Goal: Information Seeking & Learning: Find specific fact

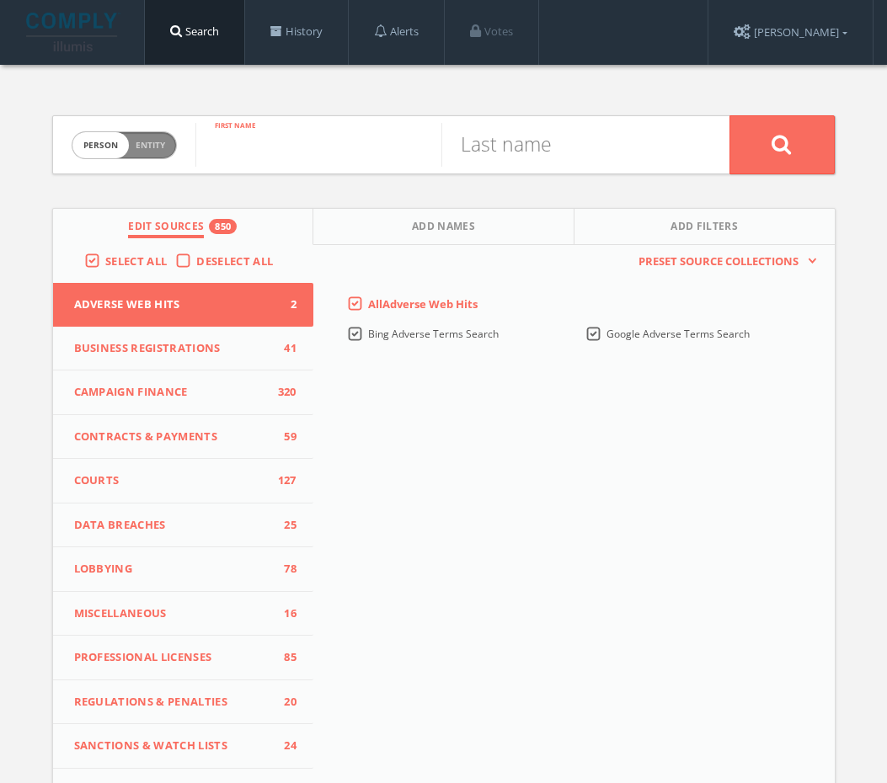
click at [293, 152] on input "text" at bounding box center [318, 145] width 246 height 44
paste input "[PERSON_NAME]"
click at [319, 149] on input "[PERSON_NAME]" at bounding box center [318, 145] width 246 height 44
type input "[PERSON_NAME]"
paste input "[DEMOGRAPHIC_DATA]"
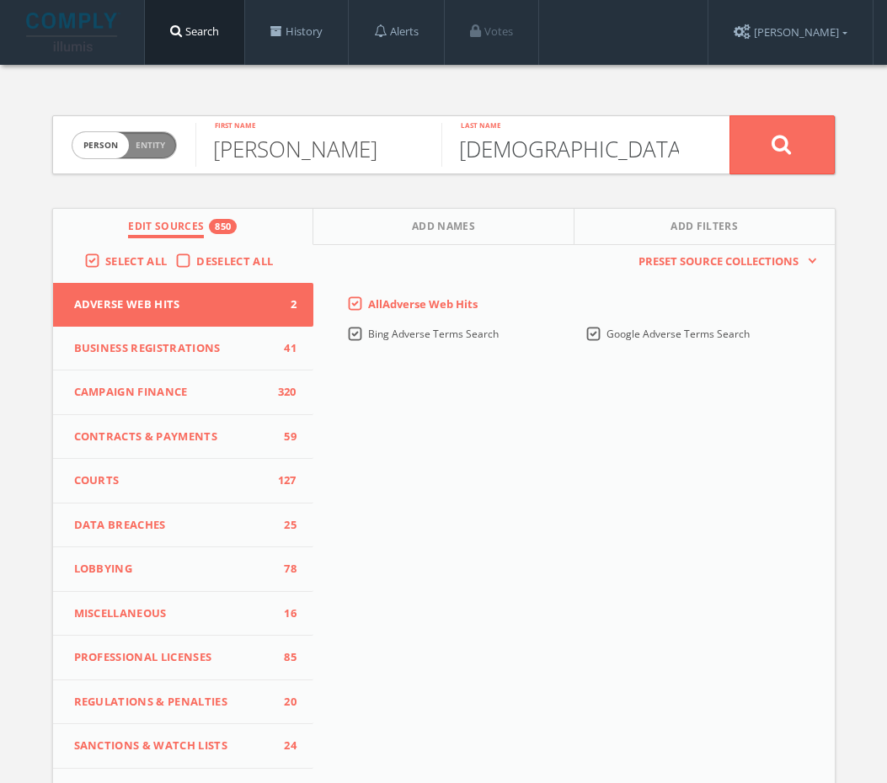
type input "[DEMOGRAPHIC_DATA]"
click at [808, 146] on button at bounding box center [782, 144] width 105 height 59
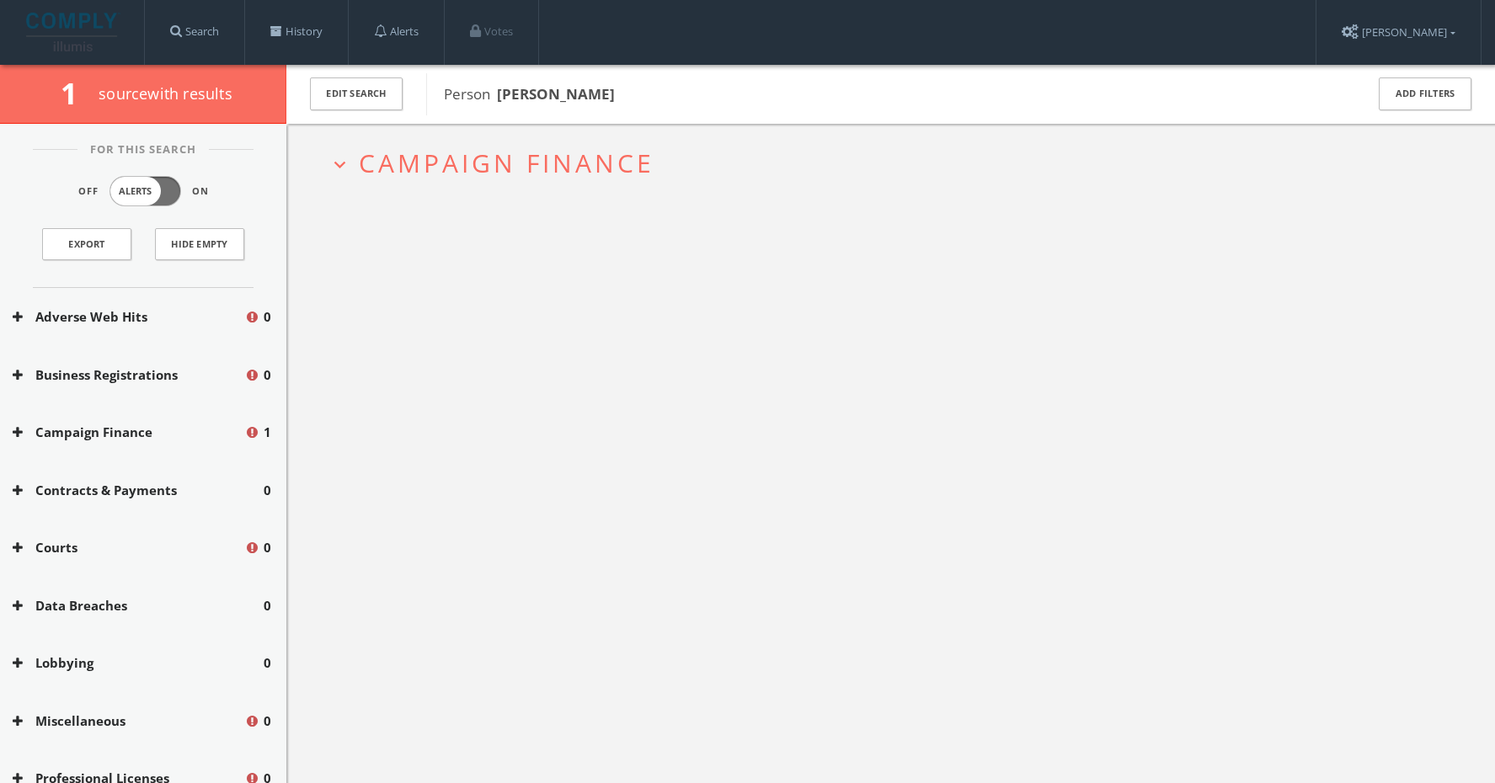
click at [640, 138] on h2 "expand_more Campaign Finance" at bounding box center [891, 163] width 1150 height 78
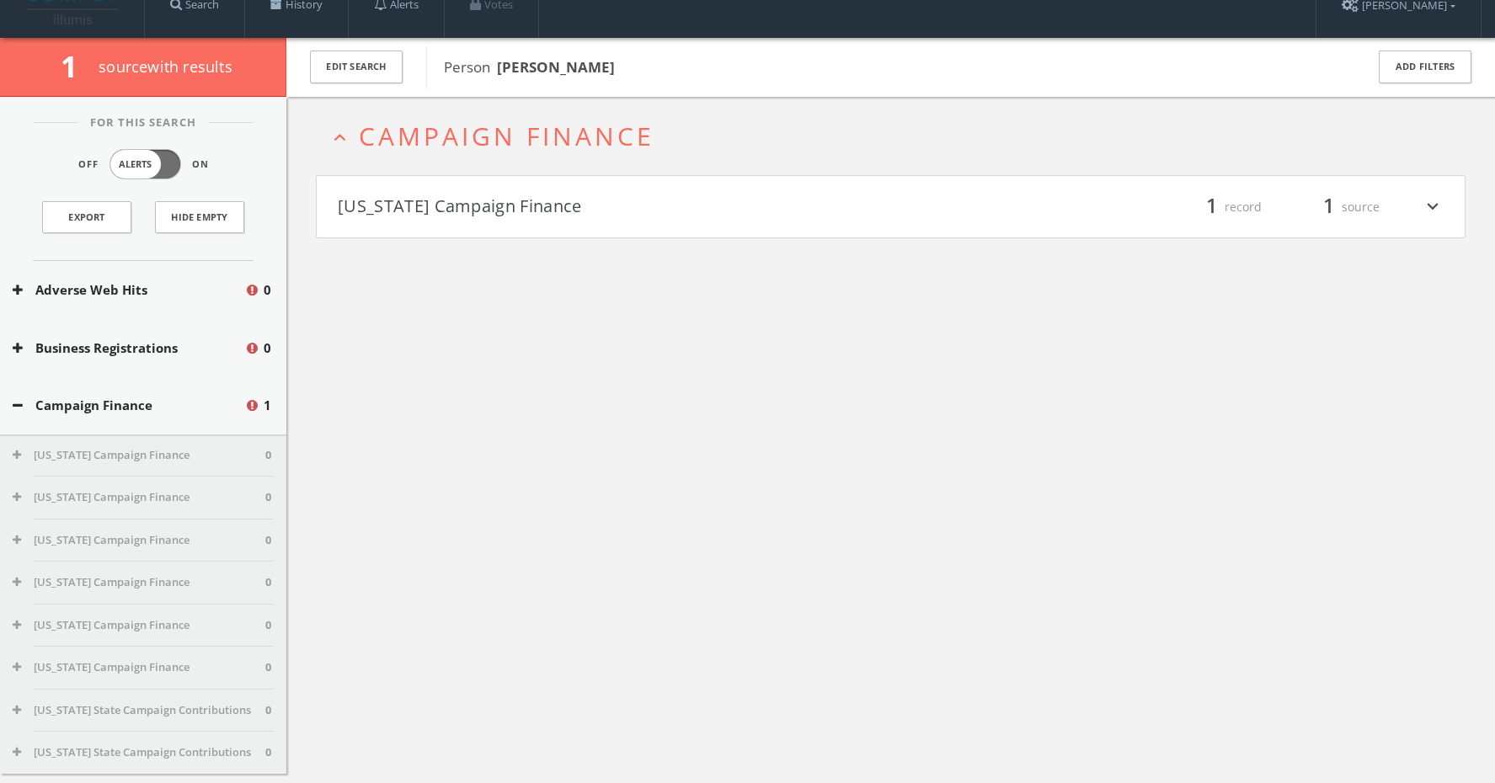
click at [628, 192] on h4 "[US_STATE] Campaign Finance filter_list 1 record 1 source expand_more" at bounding box center [891, 207] width 1148 height 62
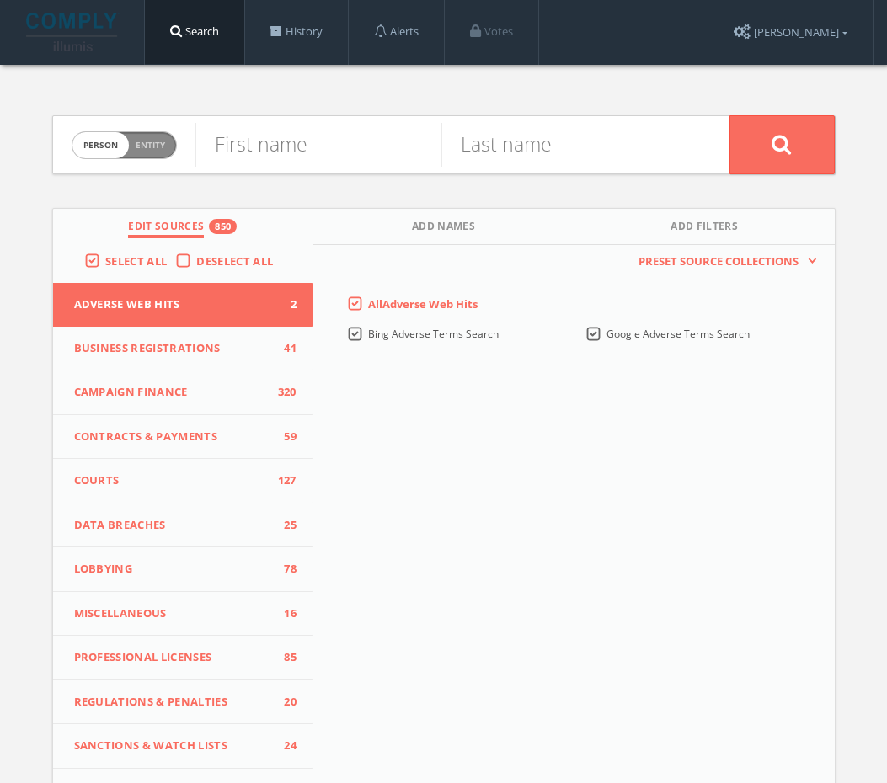
click at [141, 136] on span "Person Entity" at bounding box center [124, 145] width 104 height 26
checkbox input "true"
paste input "BlueGator"
type input "BlueGator"
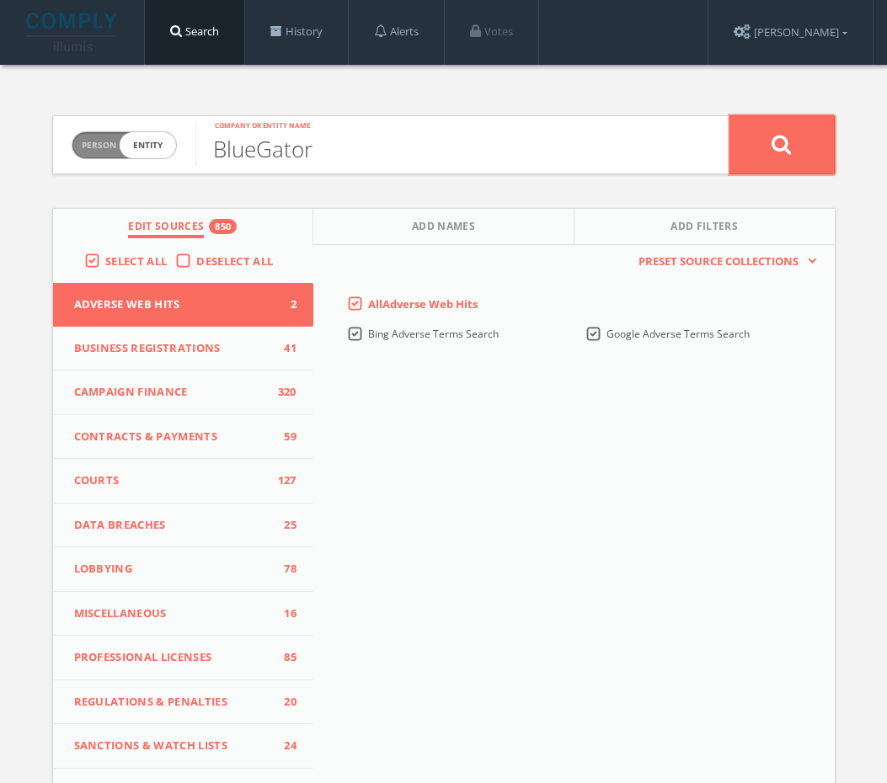
click at [758, 152] on button at bounding box center [782, 144] width 105 height 59
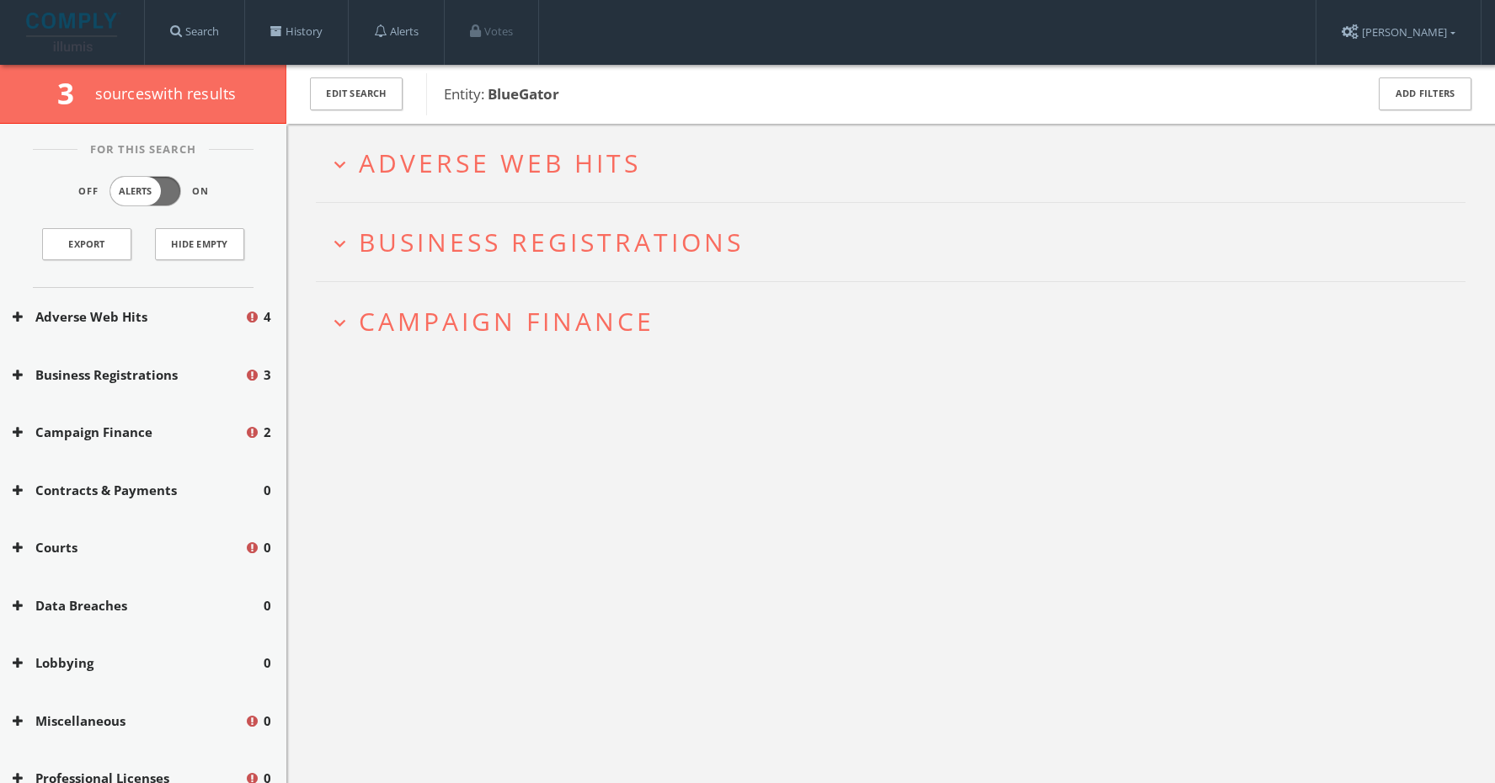
click at [630, 320] on span "Campaign Finance" at bounding box center [507, 321] width 296 height 35
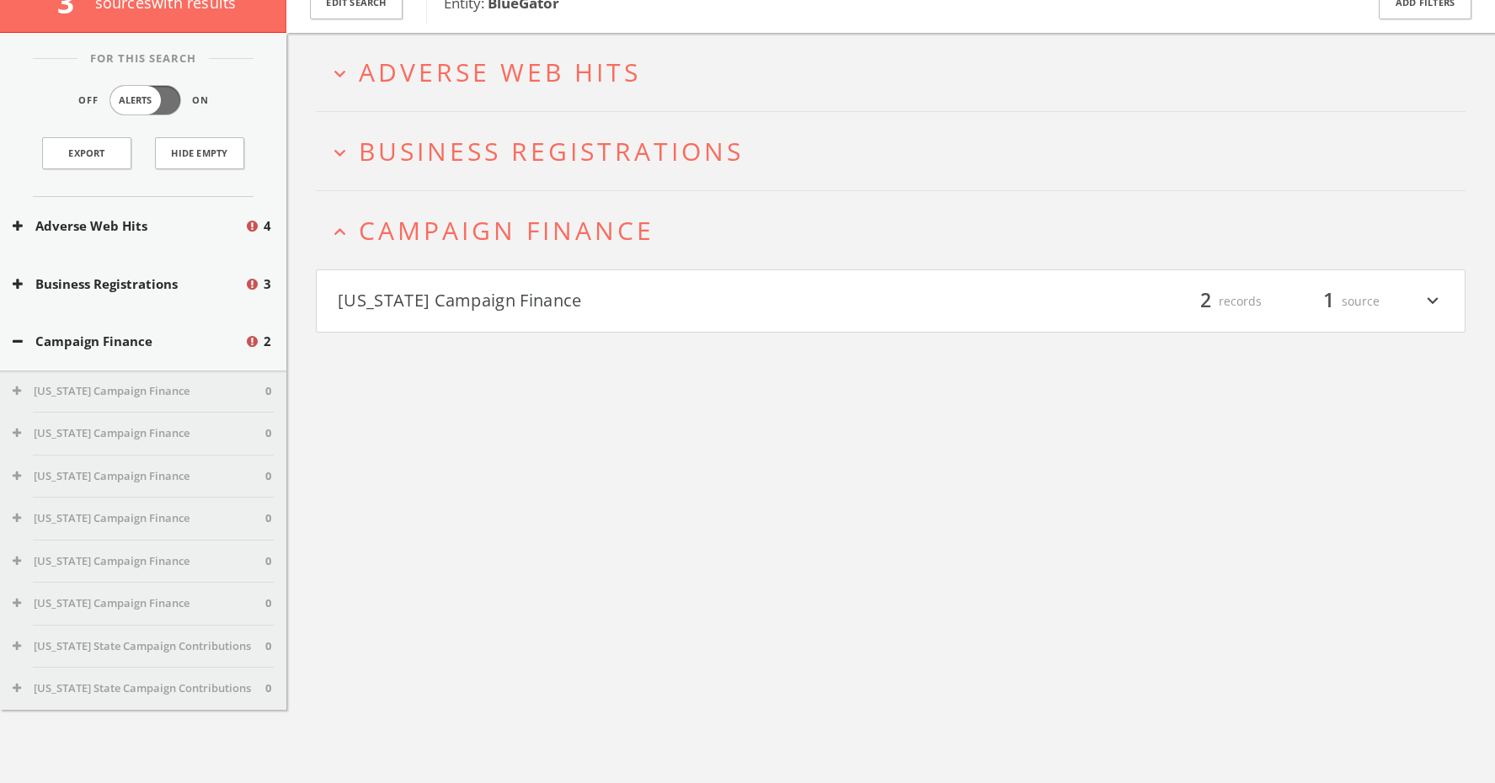
click at [630, 320] on h4 "[US_STATE] Campaign Finance filter_list 2 records 1 source expand_more" at bounding box center [891, 301] width 1148 height 62
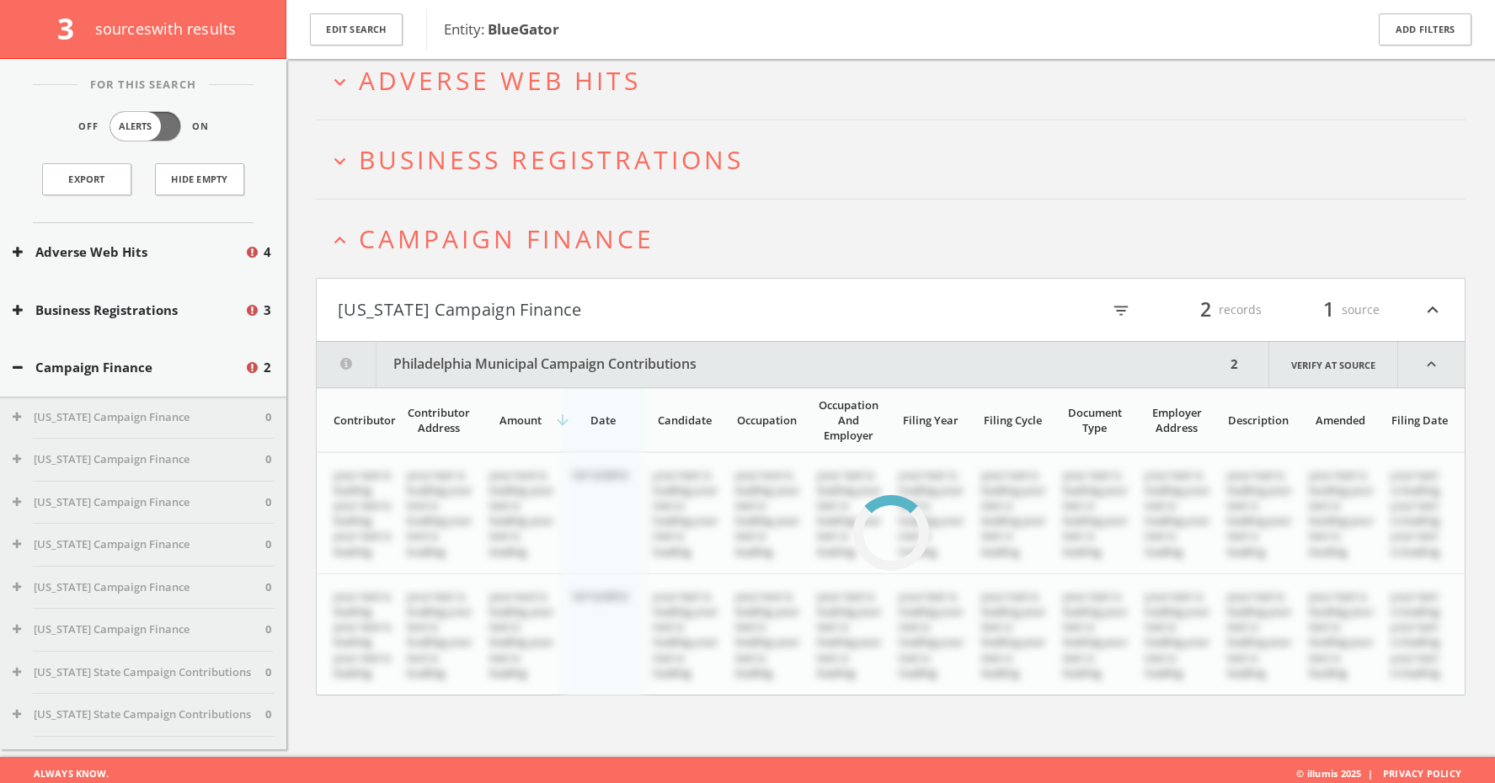
scroll to position [99, 0]
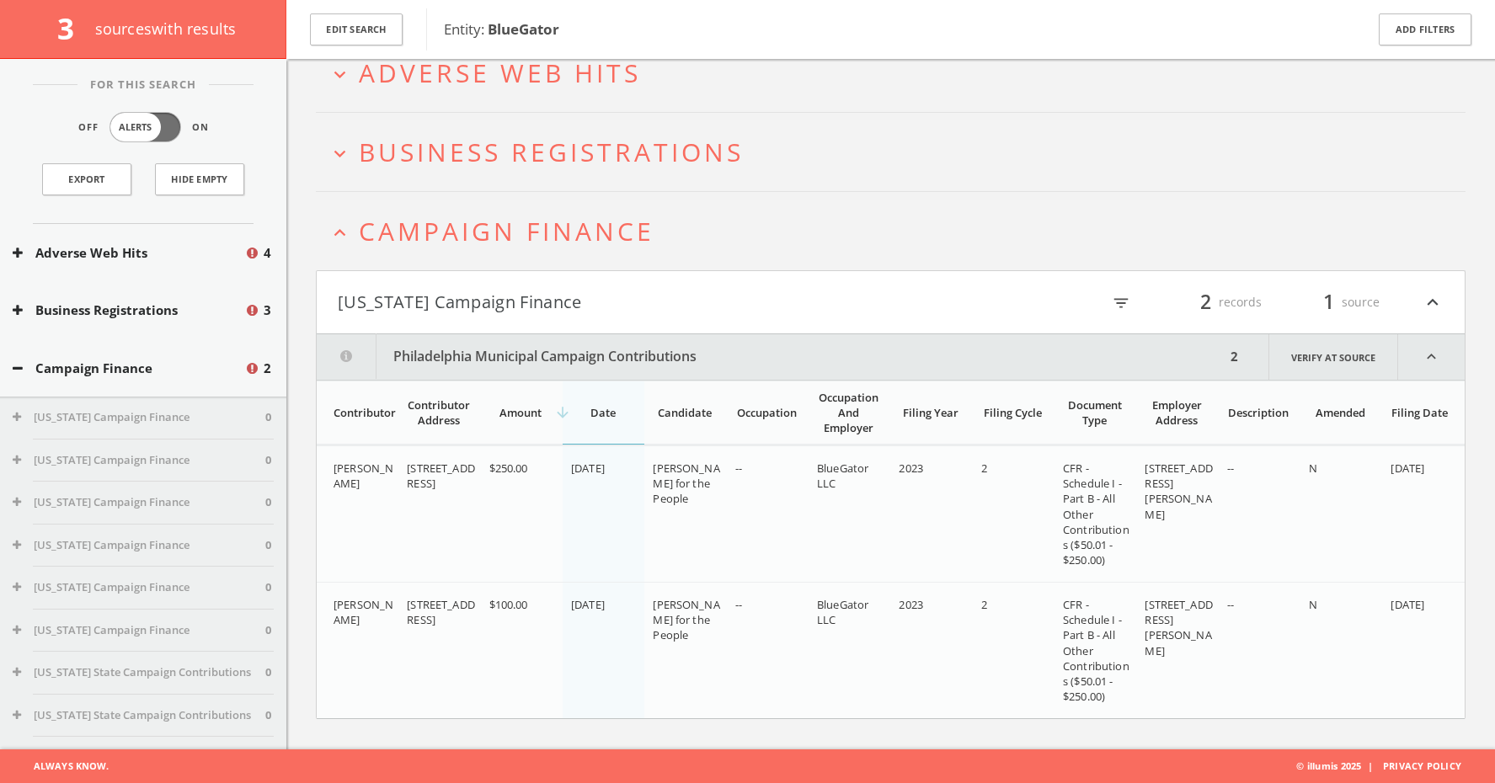
click at [530, 250] on h2 "expand_less Campaign Finance" at bounding box center [891, 231] width 1150 height 78
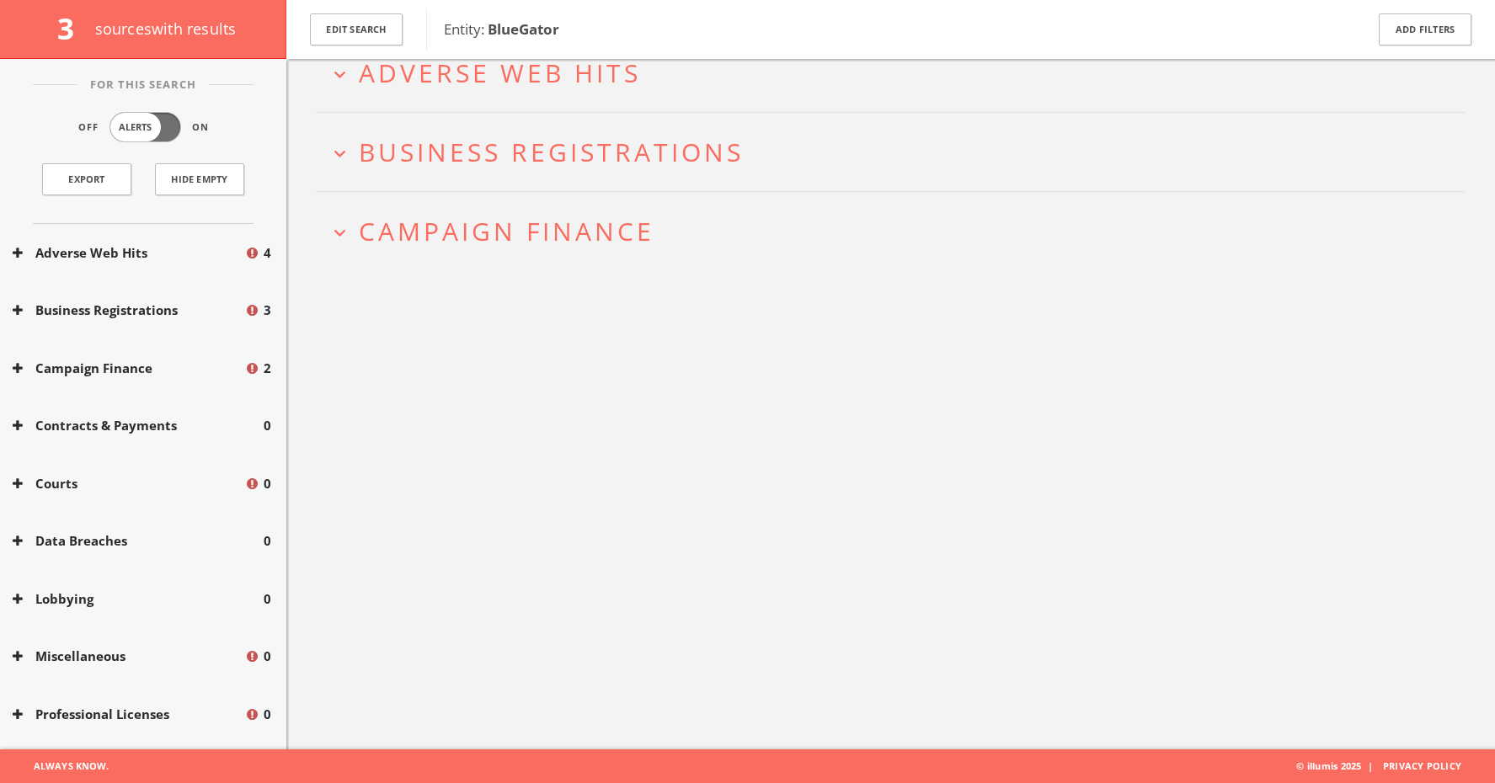
click at [539, 165] on span "Business Registrations" at bounding box center [551, 152] width 385 height 35
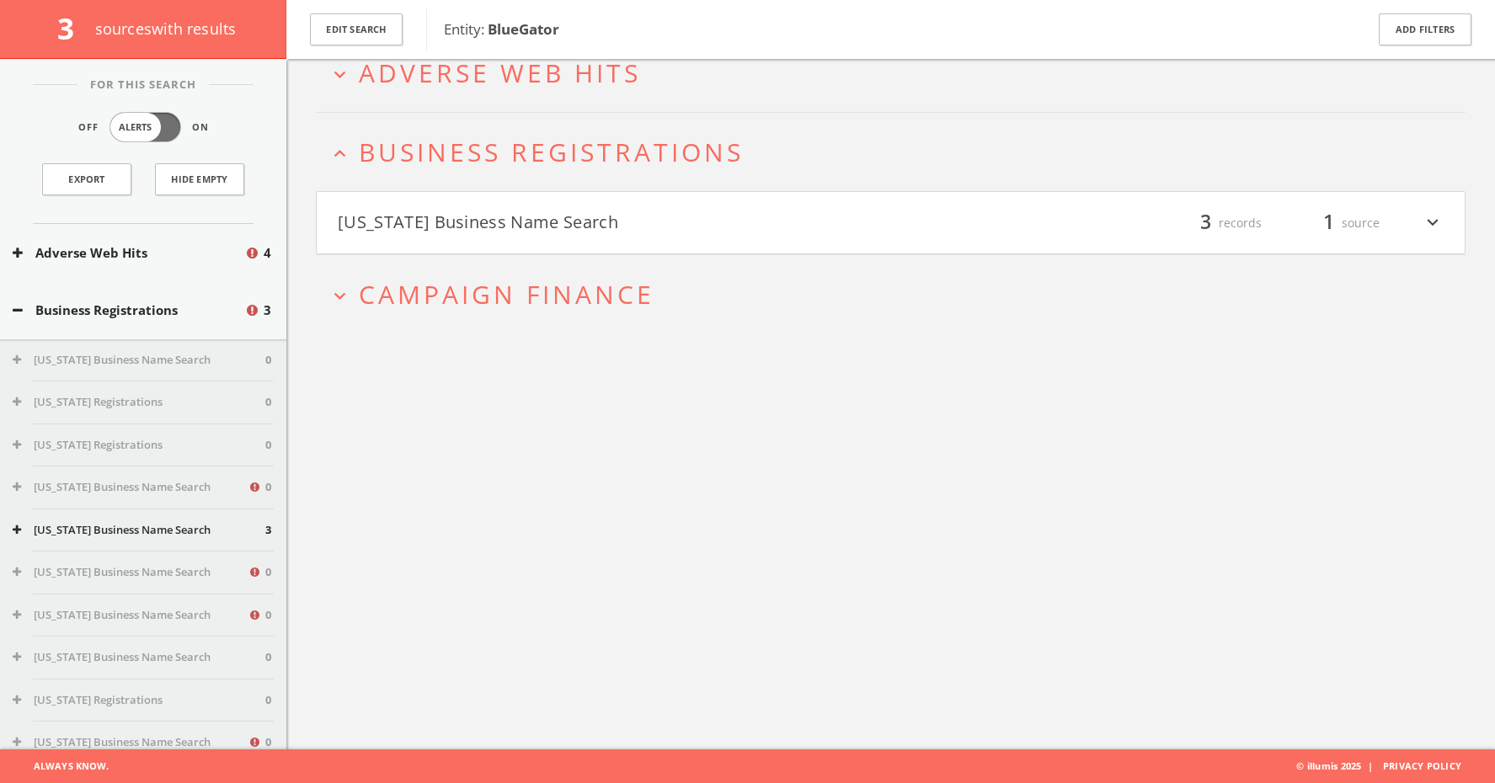
click at [540, 200] on h4 "[US_STATE] Business Name Search filter_list 3 records 1 source expand_more" at bounding box center [891, 223] width 1148 height 62
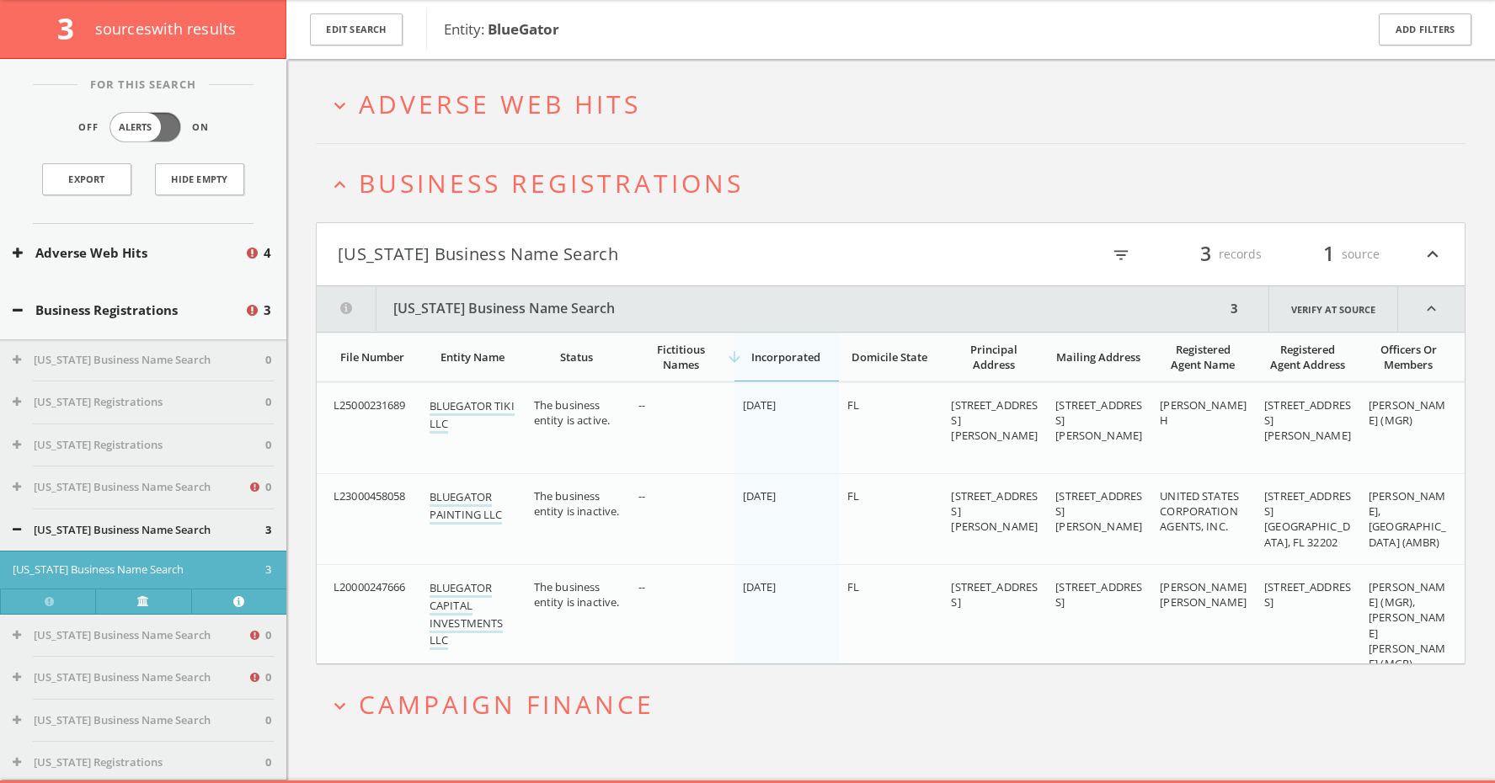
click at [548, 176] on span "Business Registrations" at bounding box center [551, 183] width 385 height 35
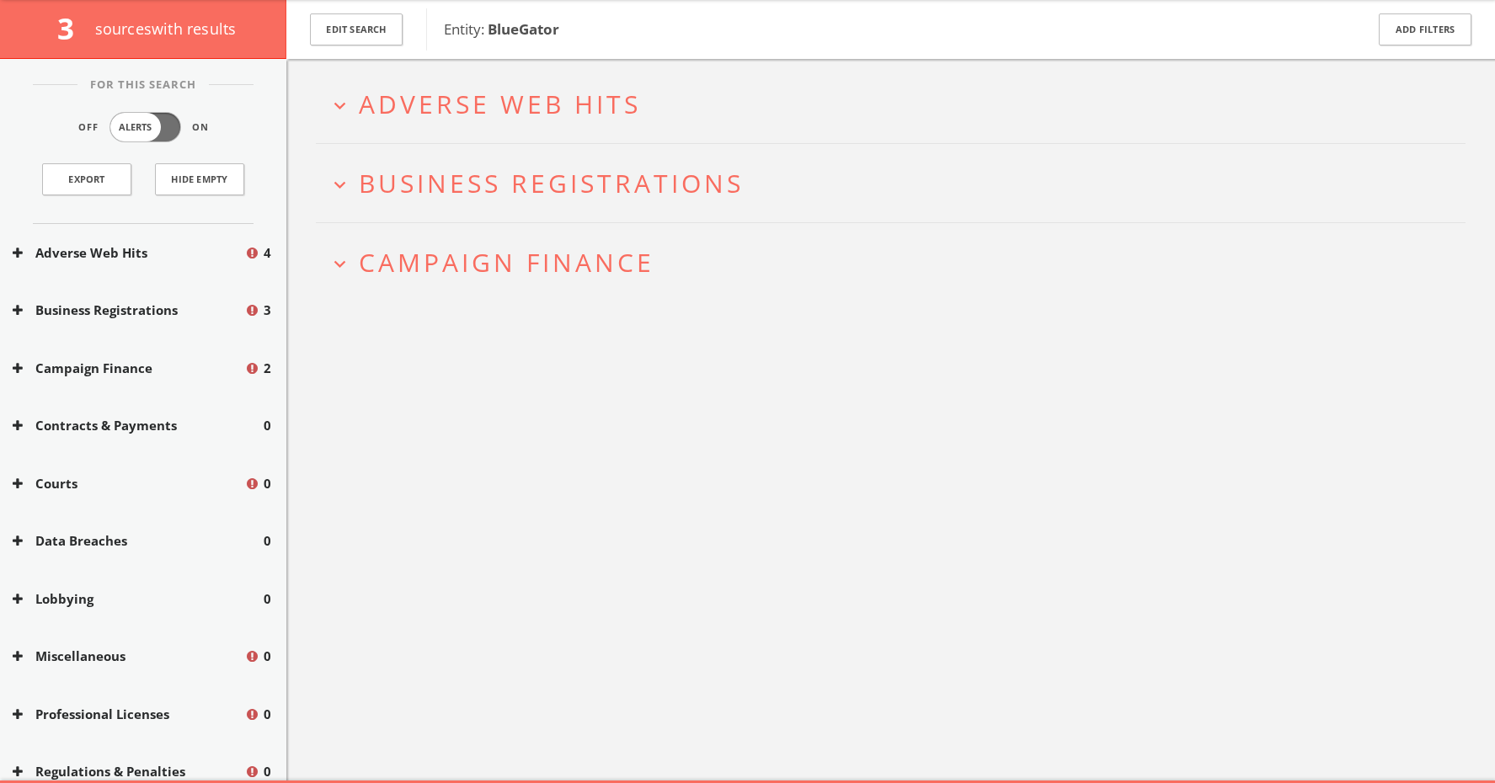
click at [543, 120] on span "Adverse Web Hits" at bounding box center [500, 104] width 282 height 35
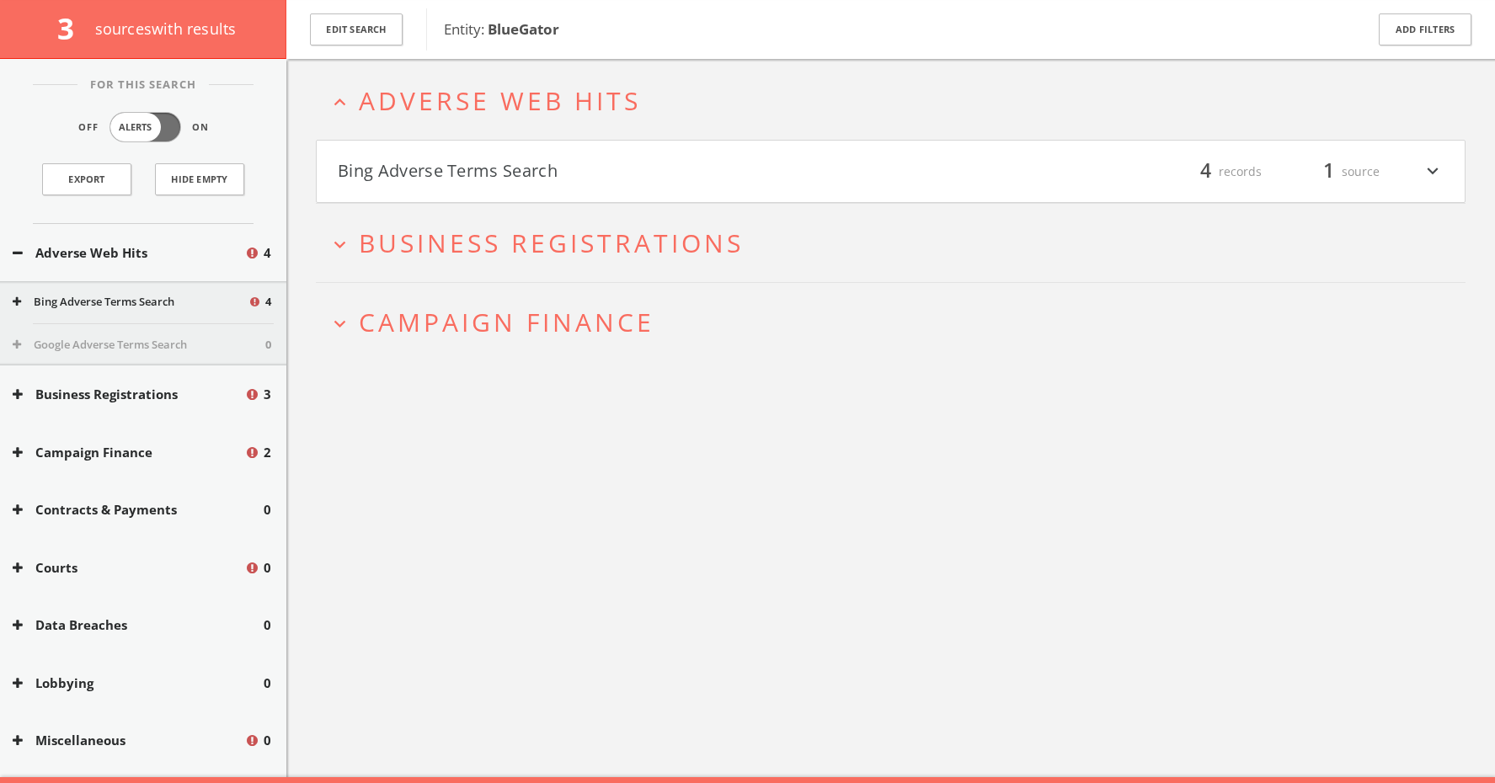
click at [561, 164] on button "Bing Adverse Terms Search" at bounding box center [614, 172] width 553 height 29
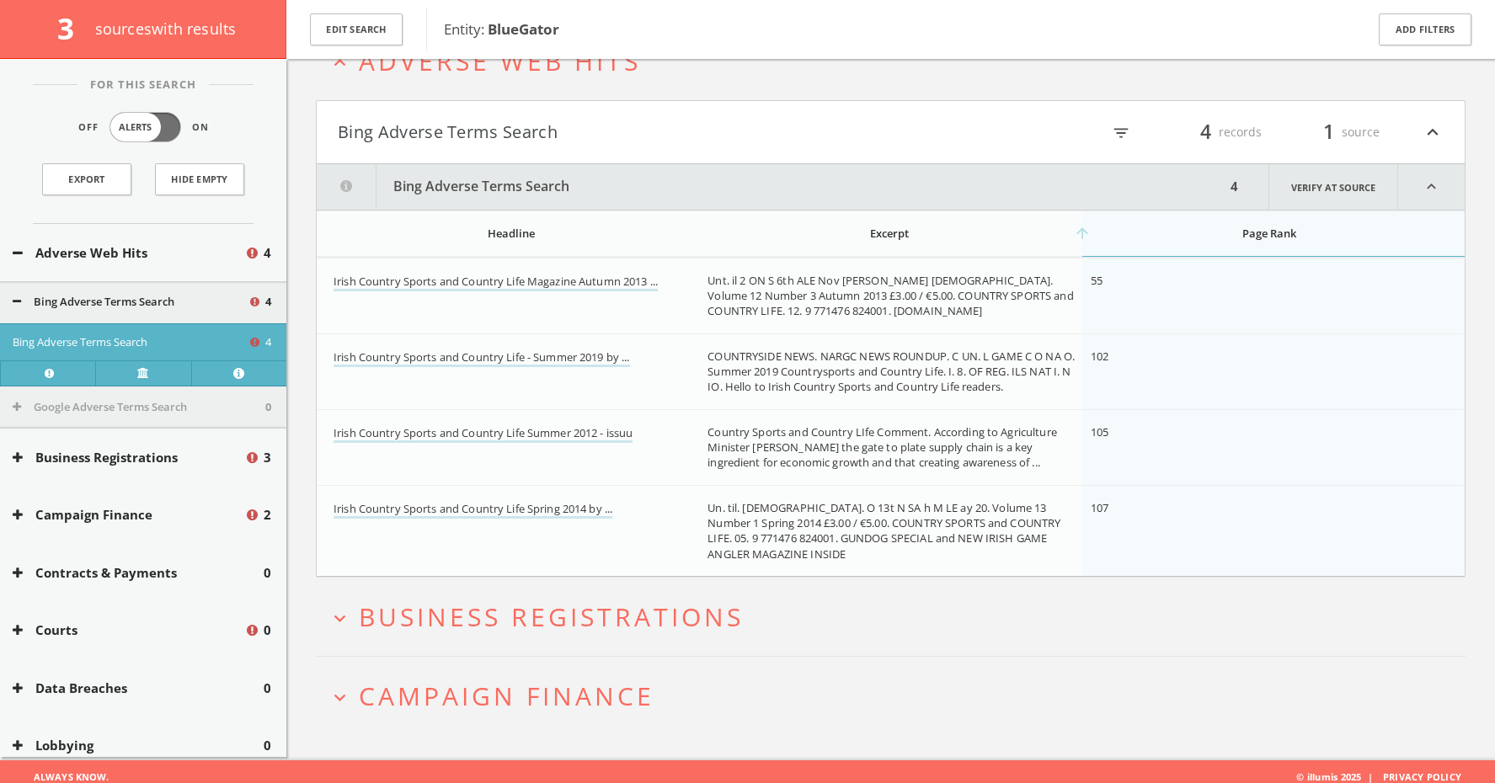
scroll to position [121, 0]
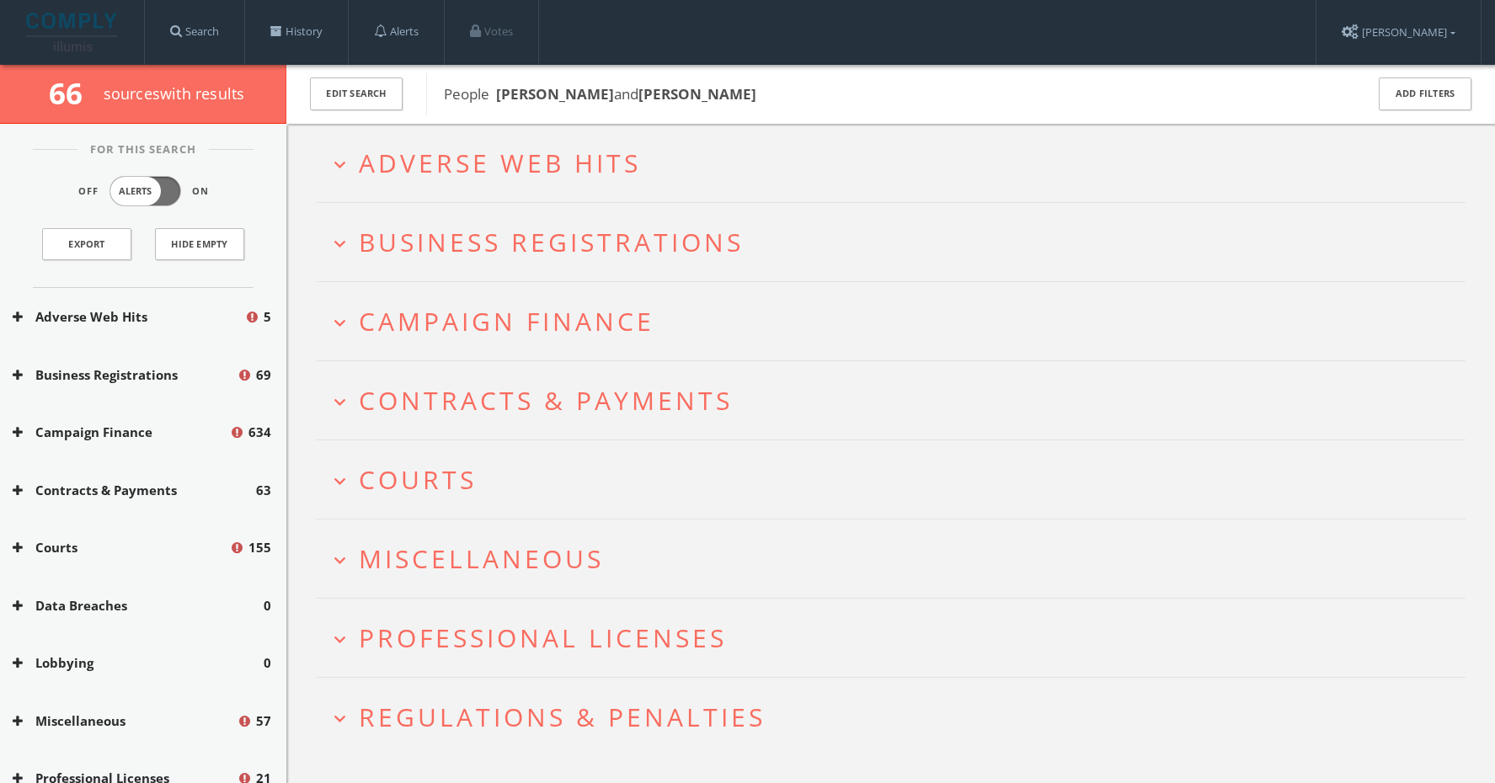
click at [521, 166] on span "Adverse Web Hits" at bounding box center [500, 163] width 282 height 35
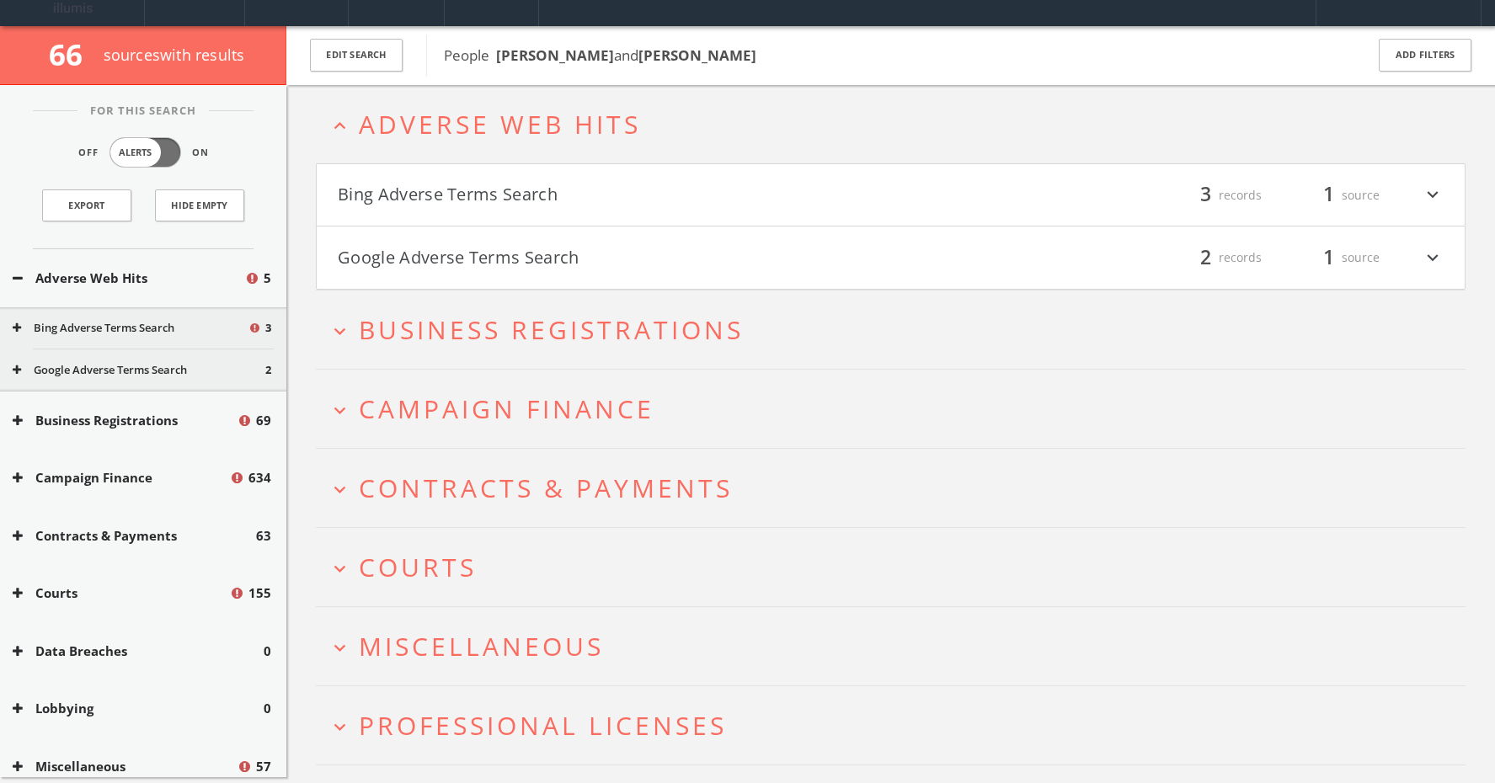
click at [517, 184] on button "Bing Adverse Terms Search" at bounding box center [614, 195] width 553 height 29
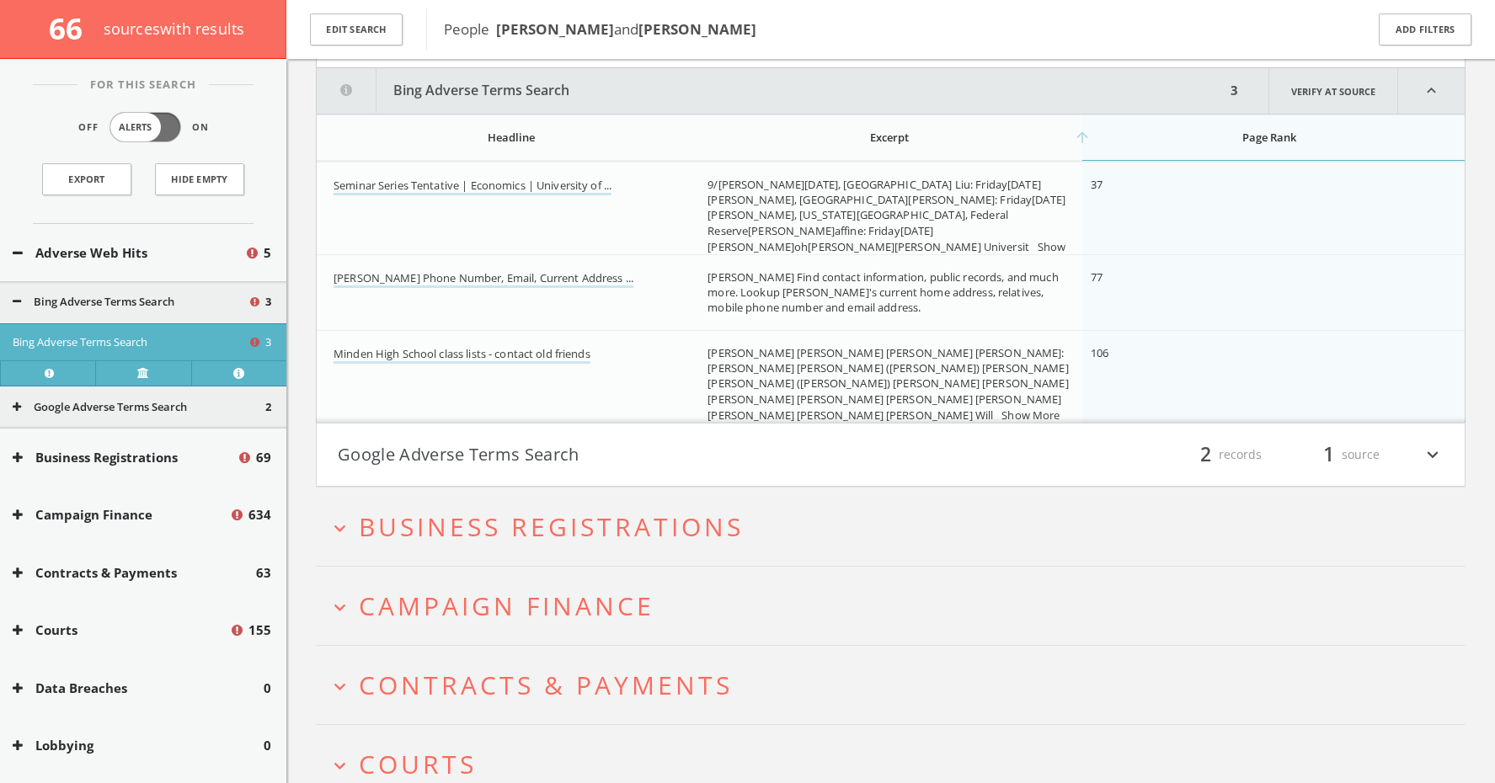
click at [482, 430] on h4 "Google Adverse Terms Search filter_list 2 records 1 source expand_more" at bounding box center [891, 455] width 1148 height 62
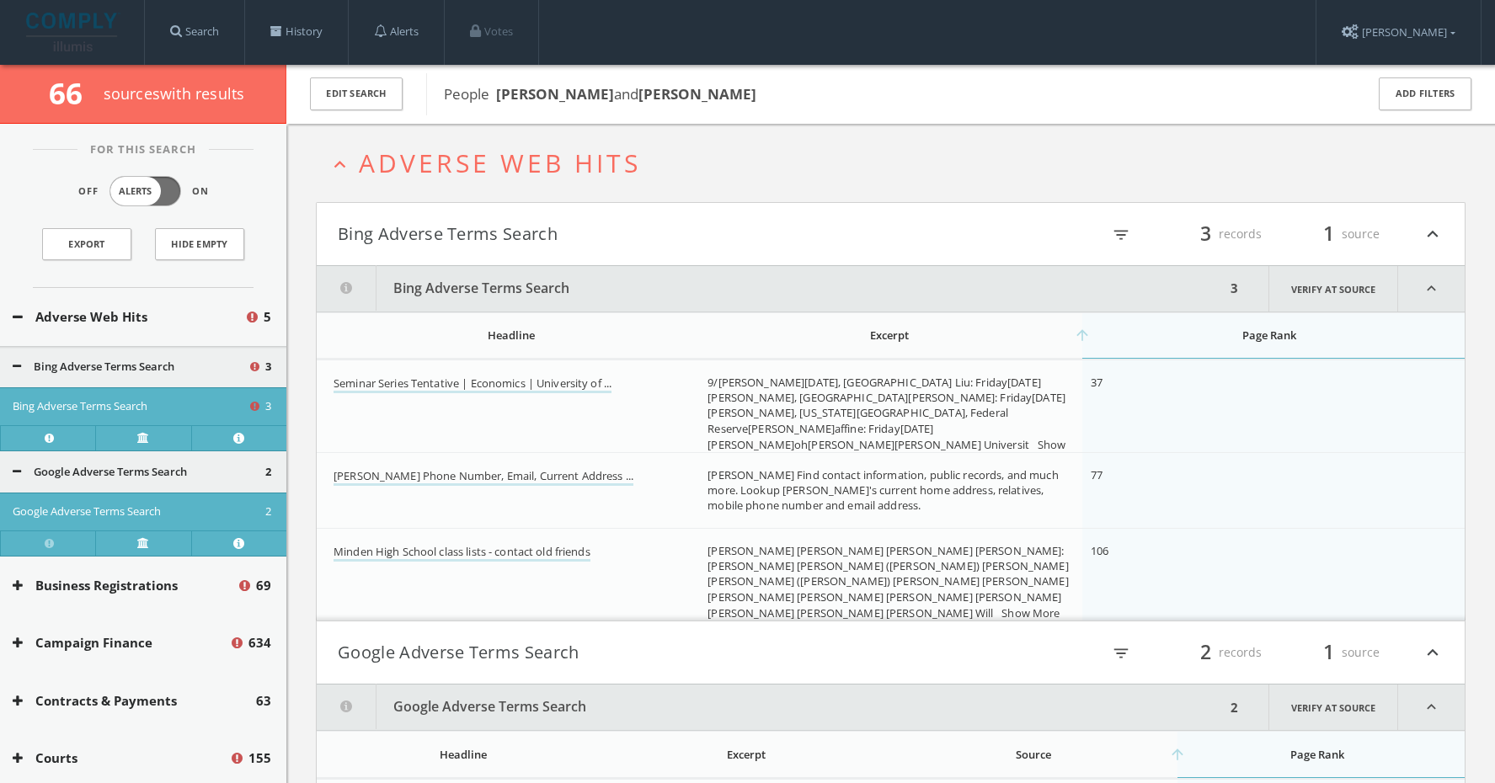
click at [506, 179] on h2 "expand_less Adverse Web Hits" at bounding box center [891, 163] width 1150 height 78
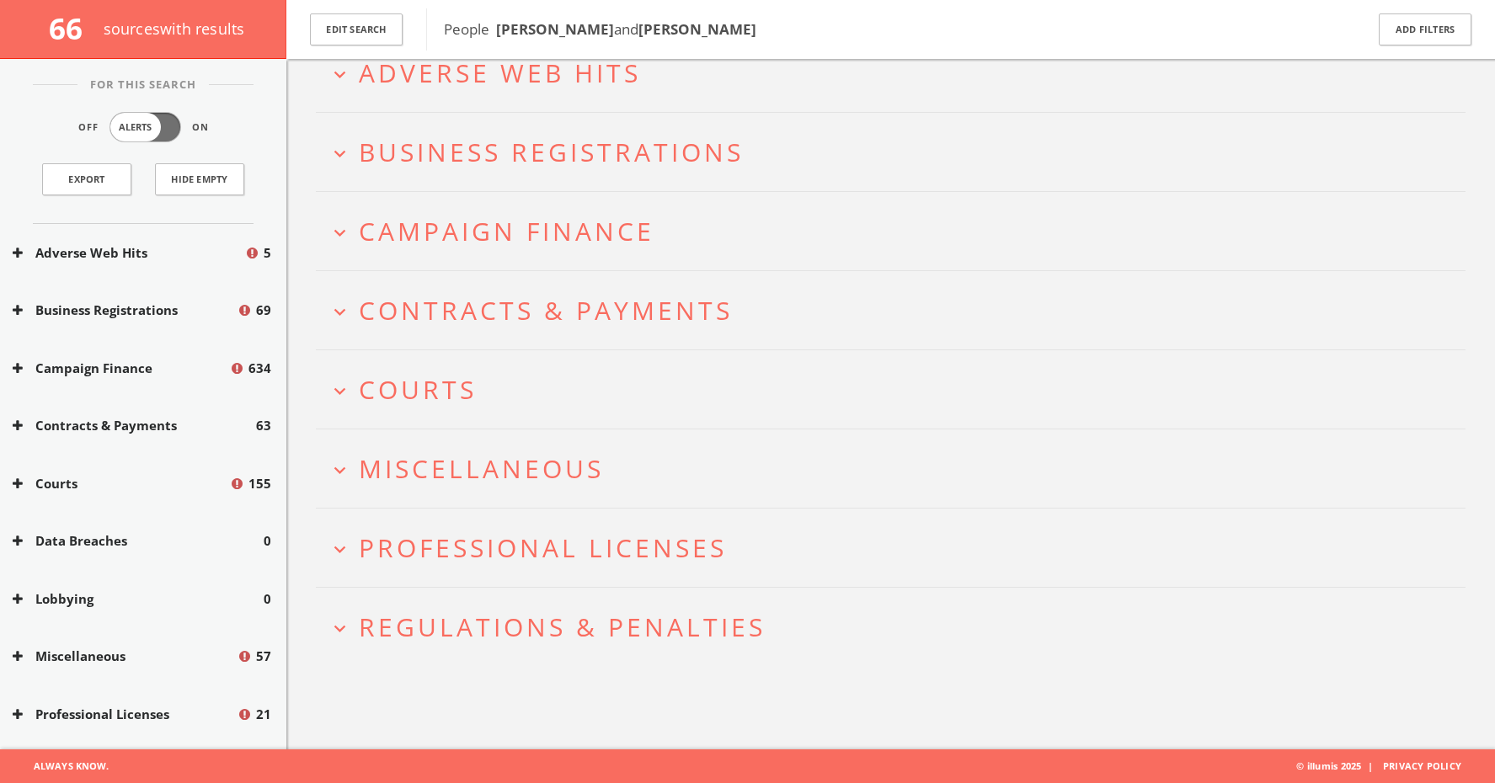
click at [559, 634] on span "Regulations & Penalties" at bounding box center [562, 627] width 407 height 35
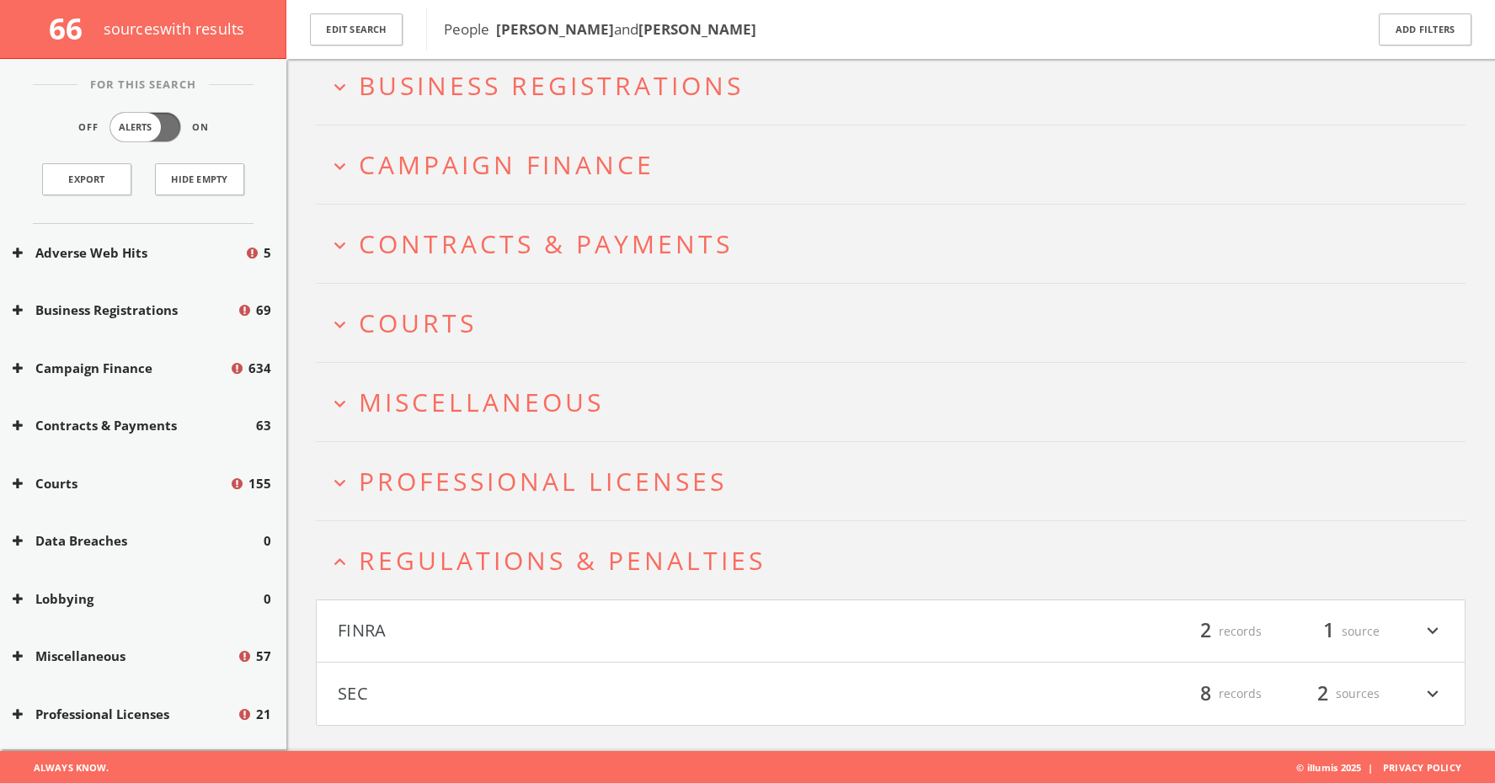
scroll to position [167, 0]
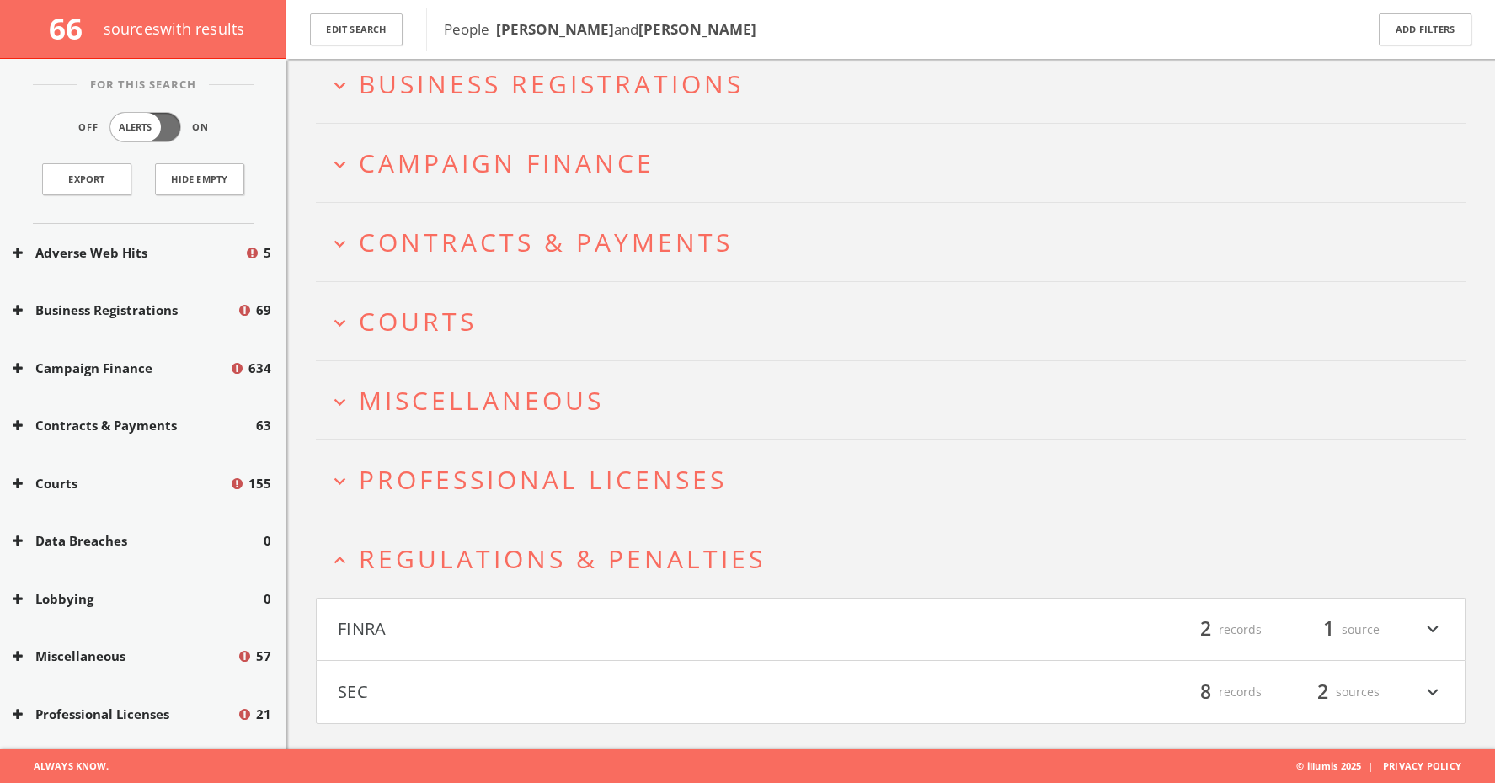
click at [406, 668] on h4 "SEC filter_list 8 records 2 sources expand_more" at bounding box center [891, 692] width 1148 height 62
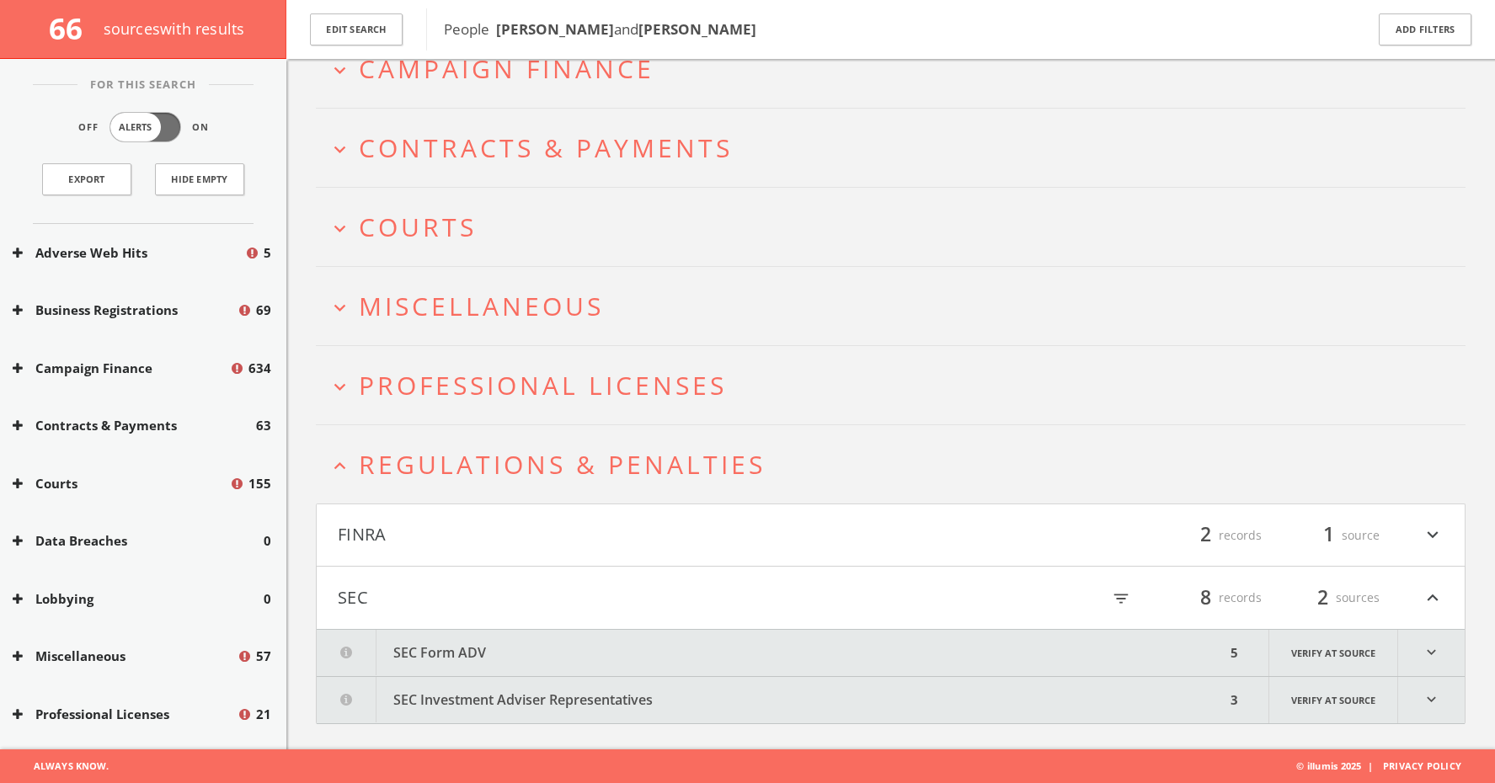
click at [416, 640] on button "SEC Form ADV" at bounding box center [771, 653] width 909 height 46
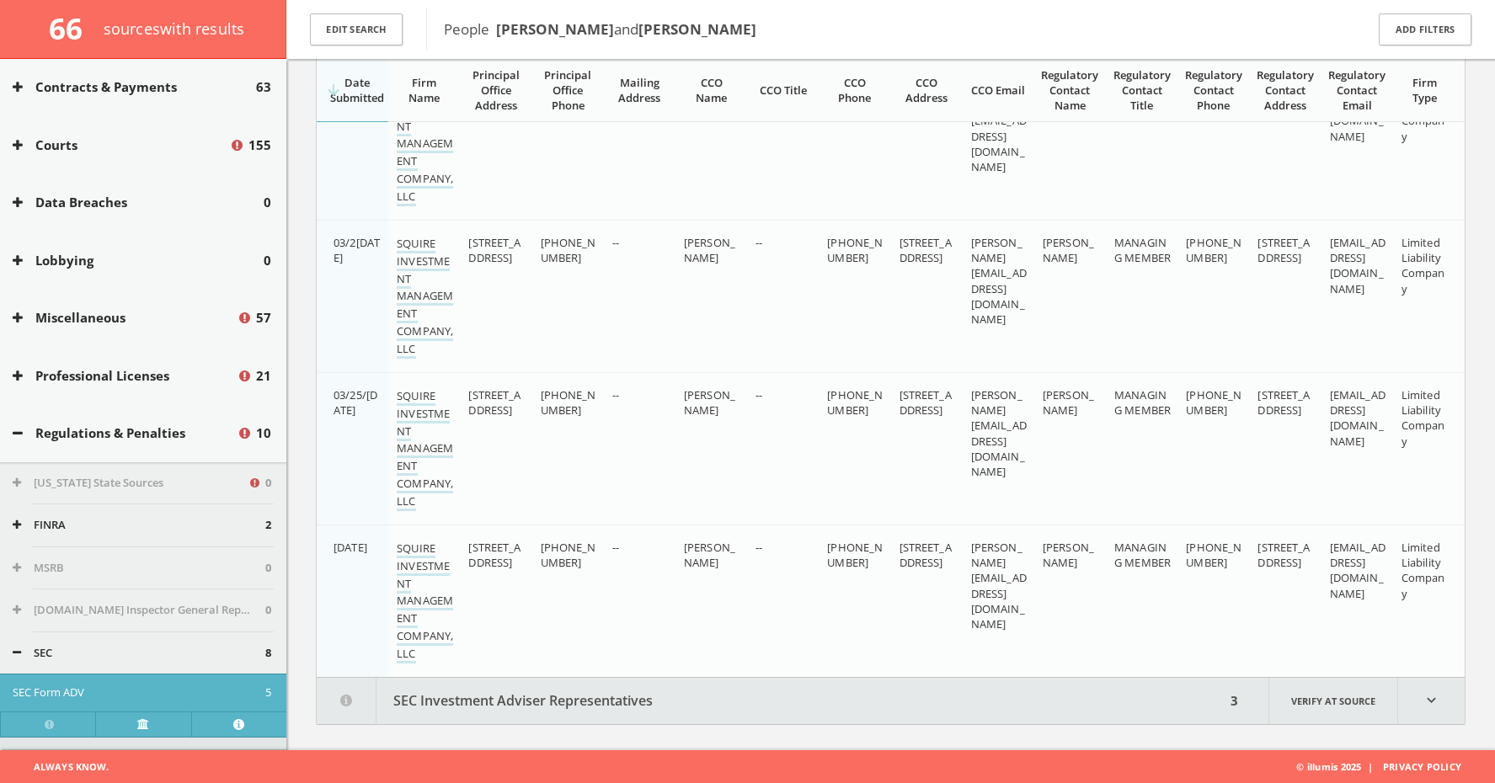
scroll to position [1088, 0]
click at [696, 711] on button "SEC Investment Adviser Representatives" at bounding box center [771, 700] width 909 height 46
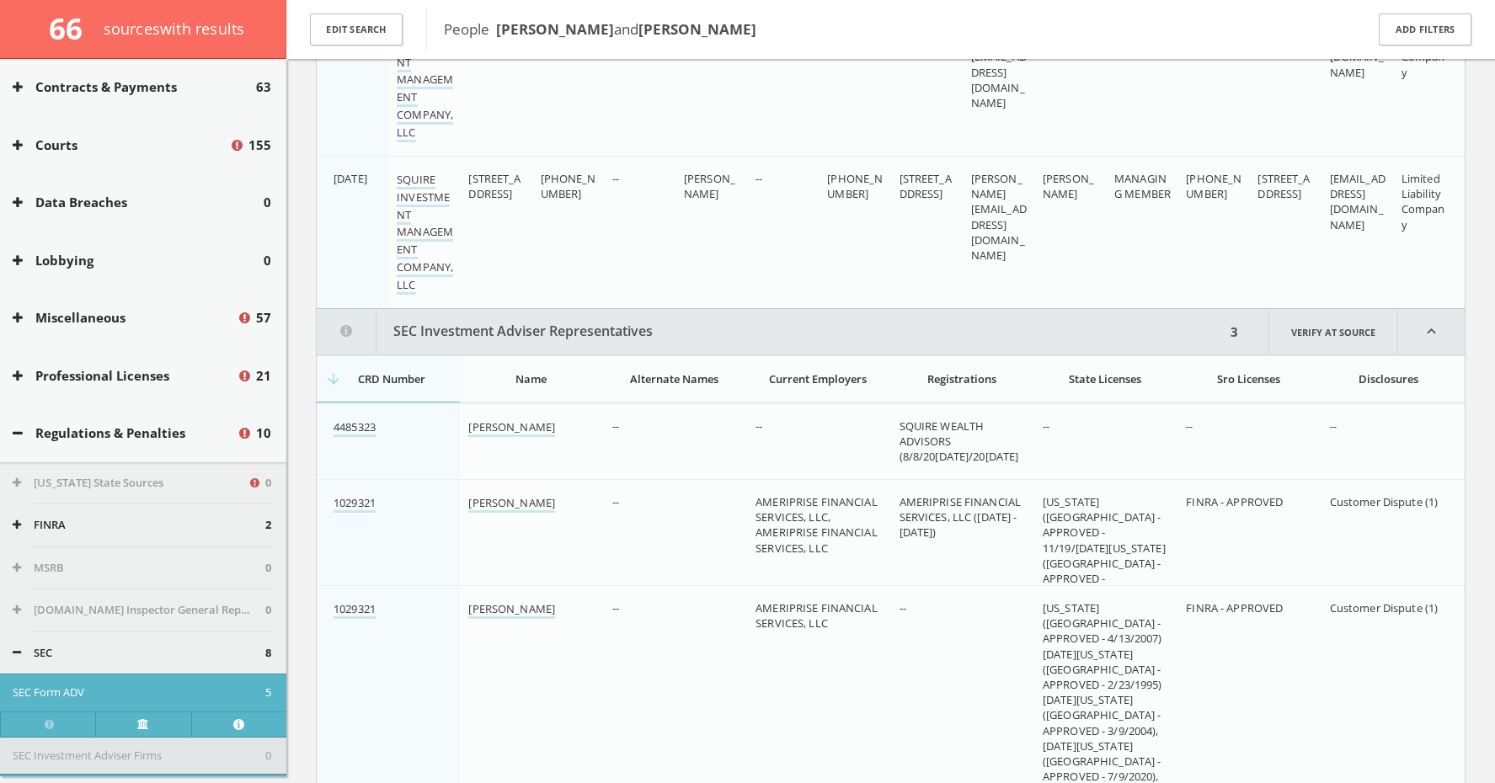
scroll to position [1567, 0]
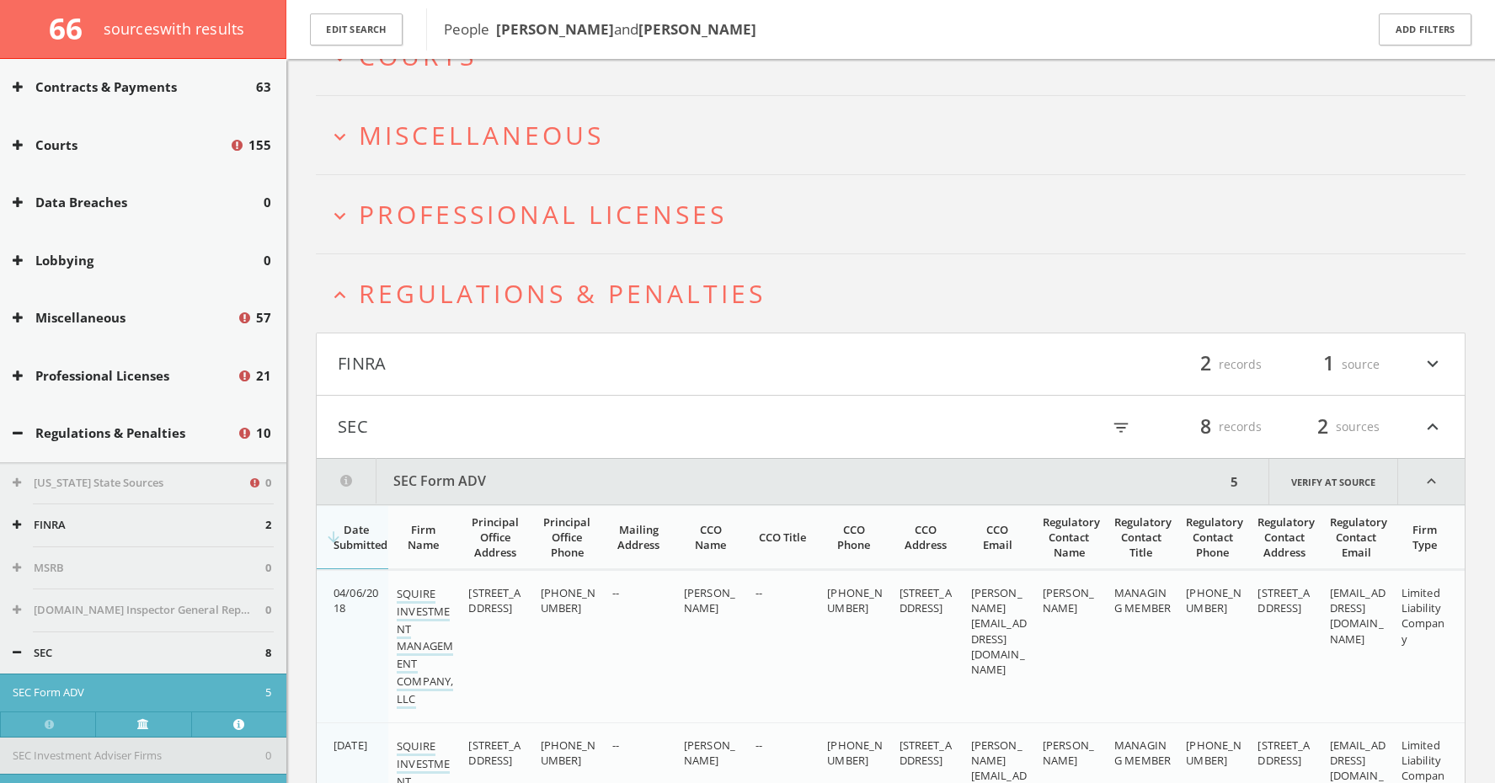
click at [389, 351] on button "FINRA" at bounding box center [614, 364] width 553 height 29
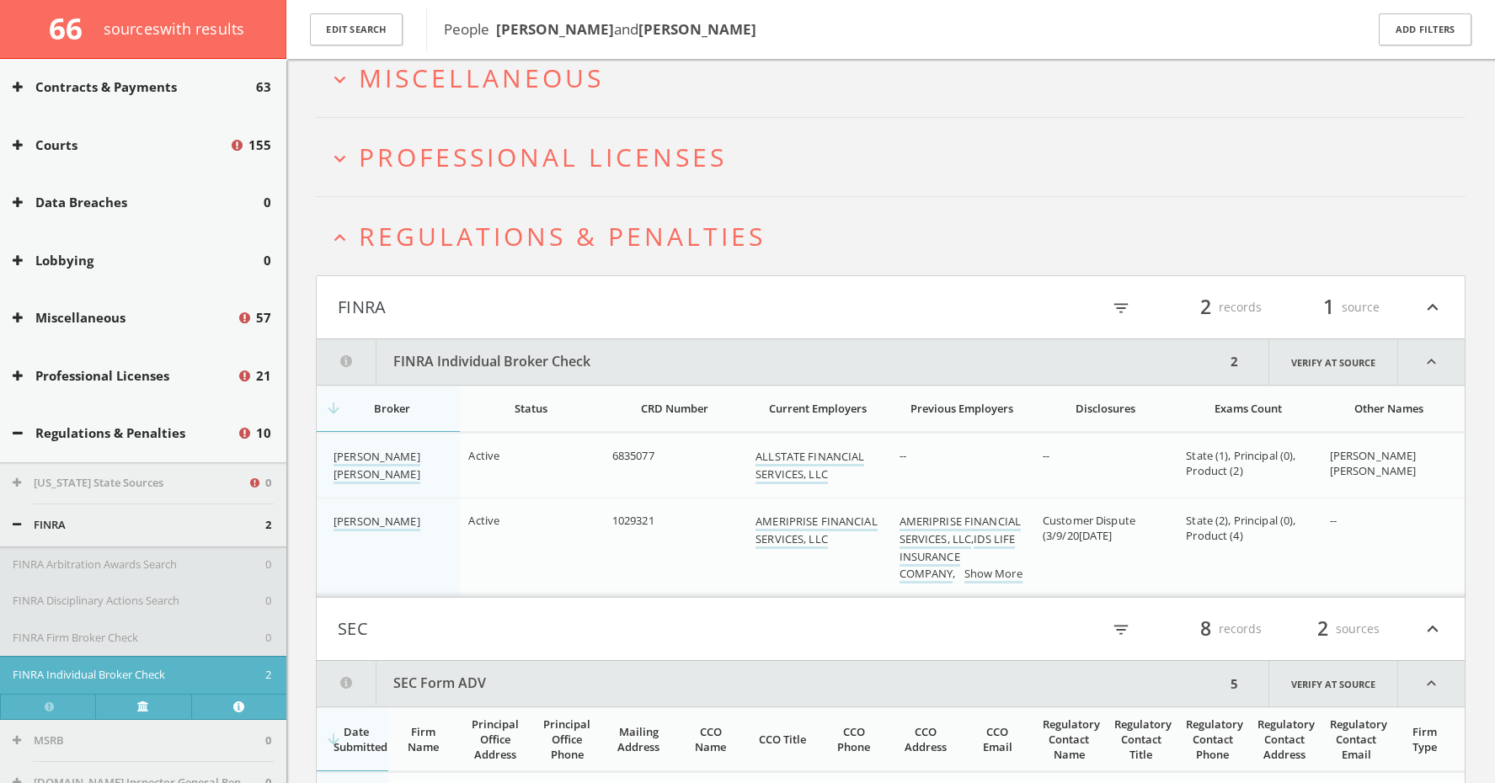
scroll to position [286, 0]
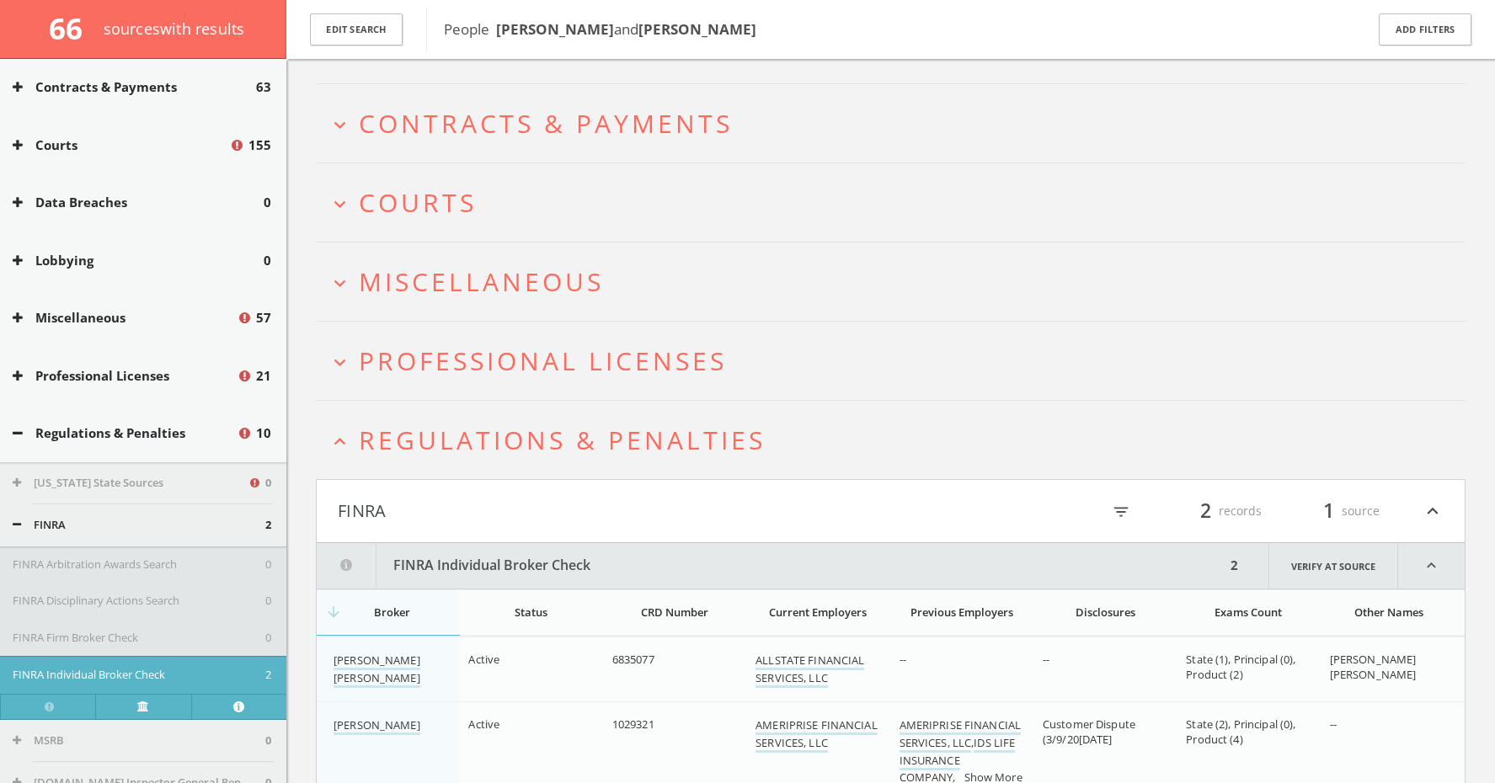
click at [517, 446] on span "Regulations & Penalties" at bounding box center [562, 440] width 407 height 35
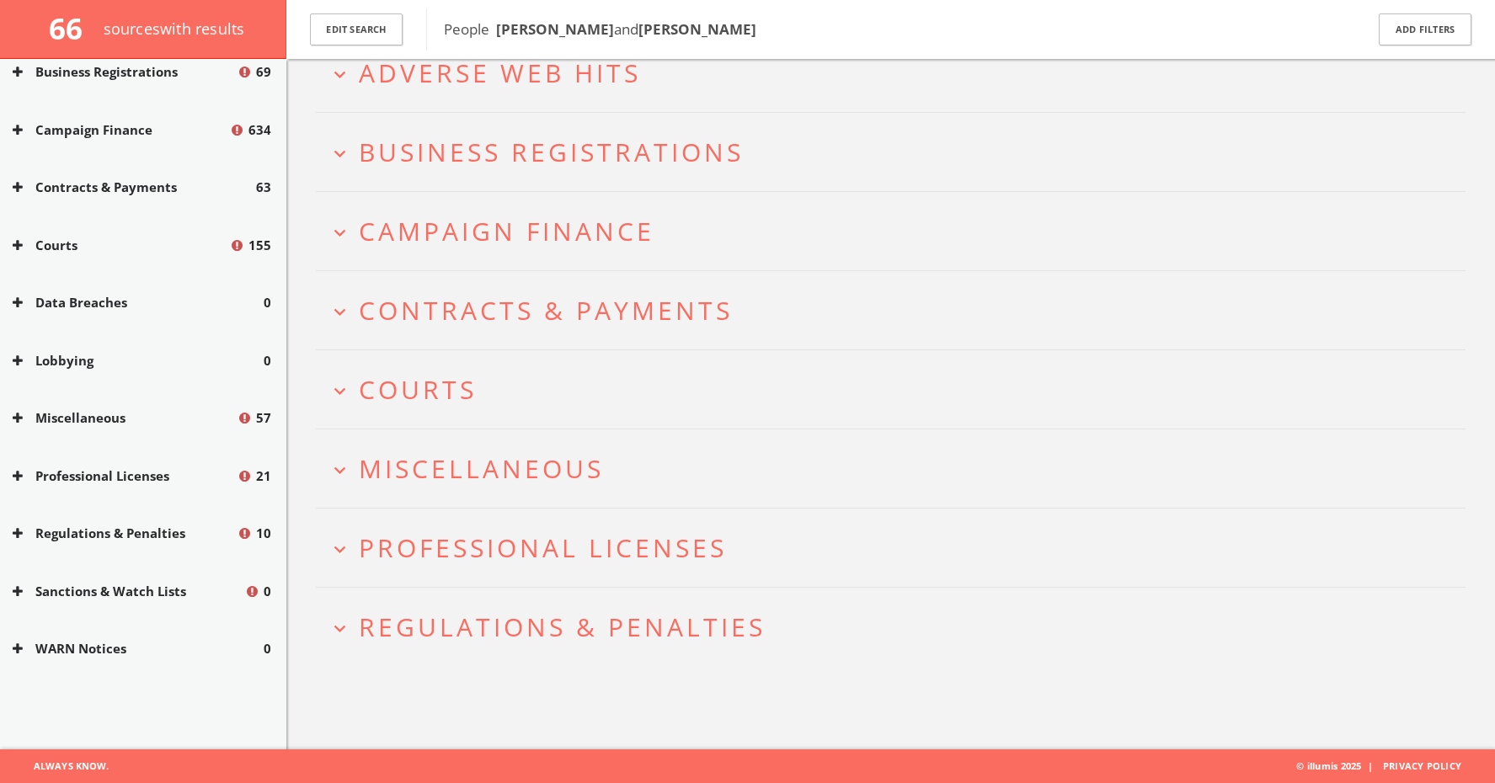
click at [541, 541] on span "Professional Licenses" at bounding box center [543, 548] width 368 height 35
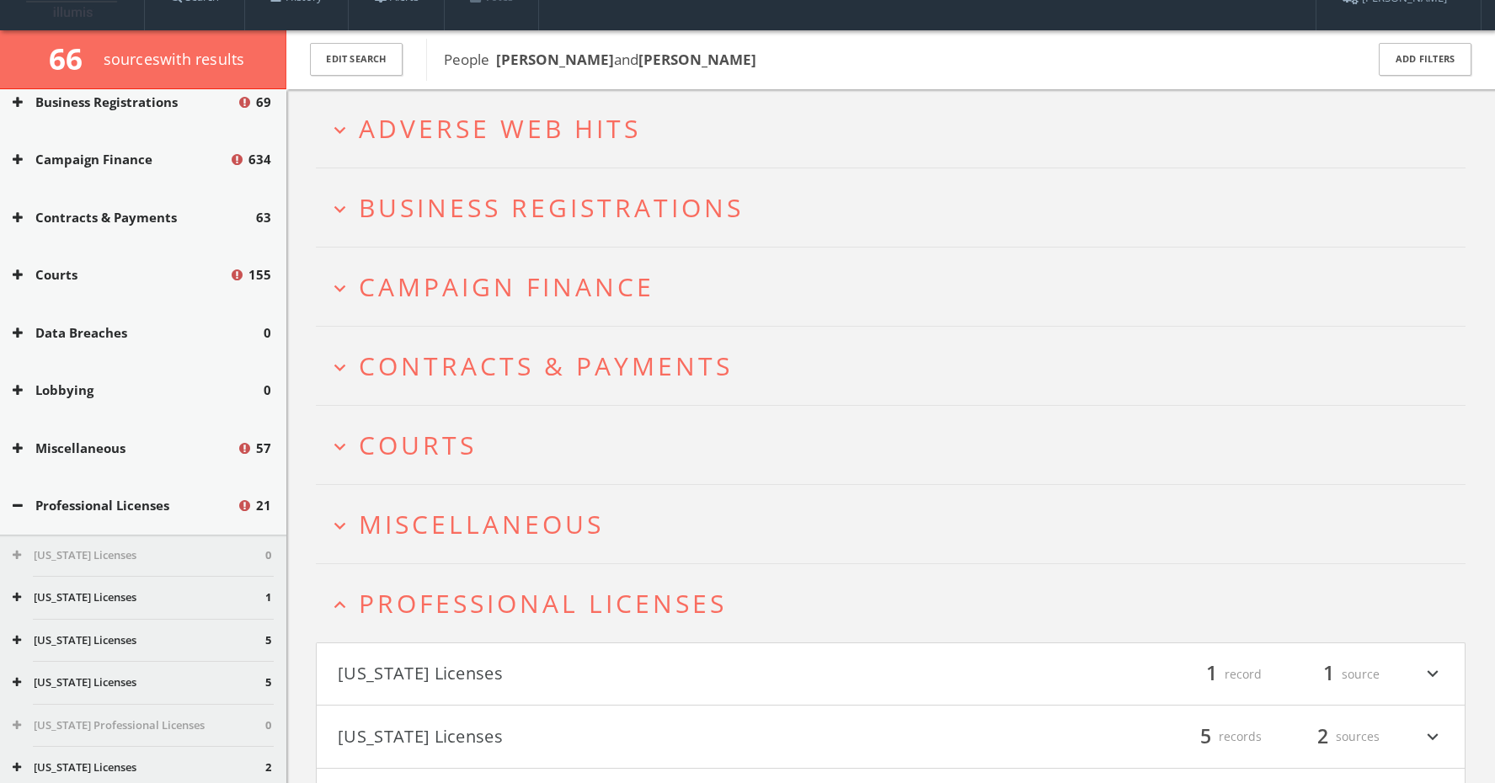
scroll to position [8, 0]
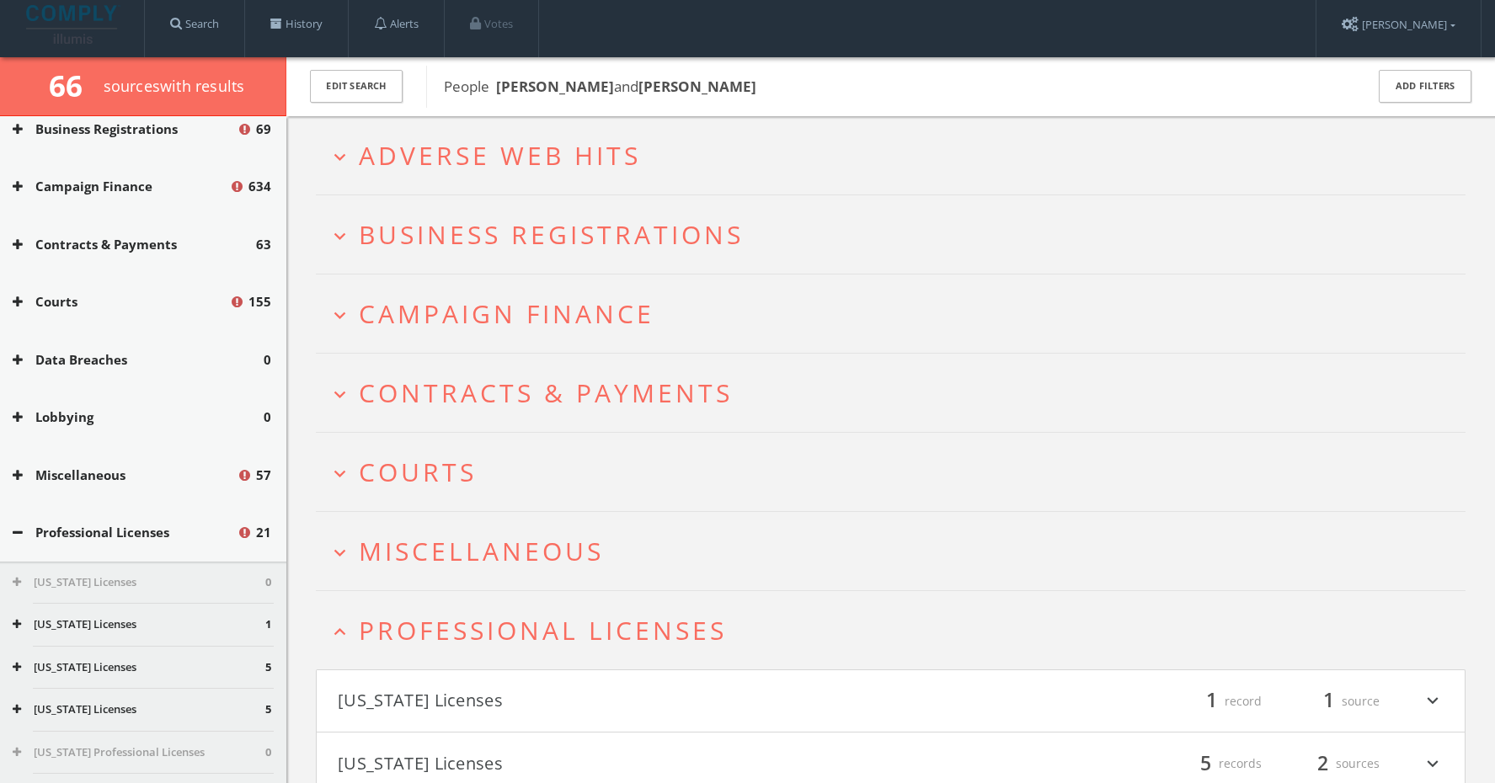
click at [510, 628] on span "Professional Licenses" at bounding box center [543, 630] width 368 height 35
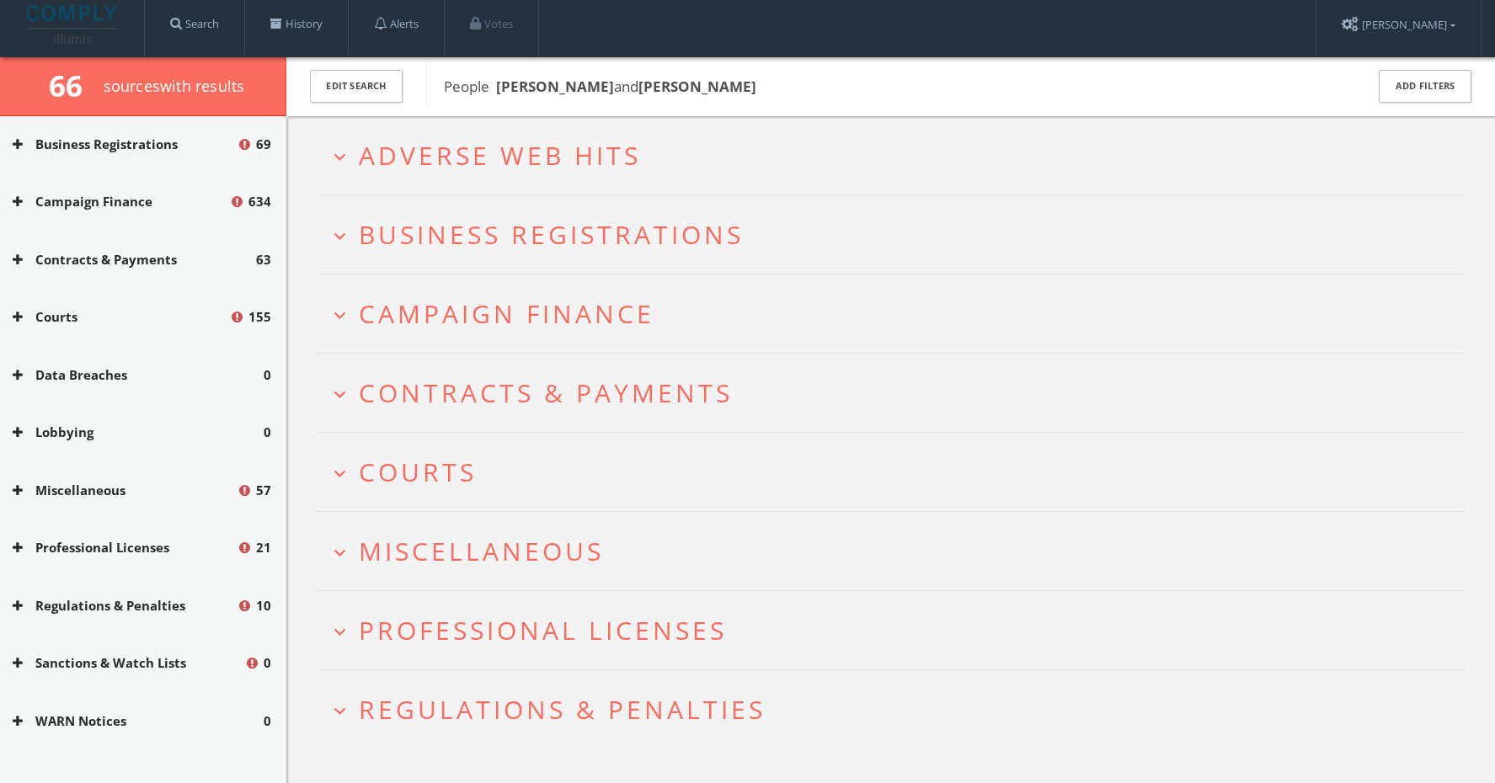
click at [503, 564] on span "Miscellaneous" at bounding box center [481, 551] width 245 height 35
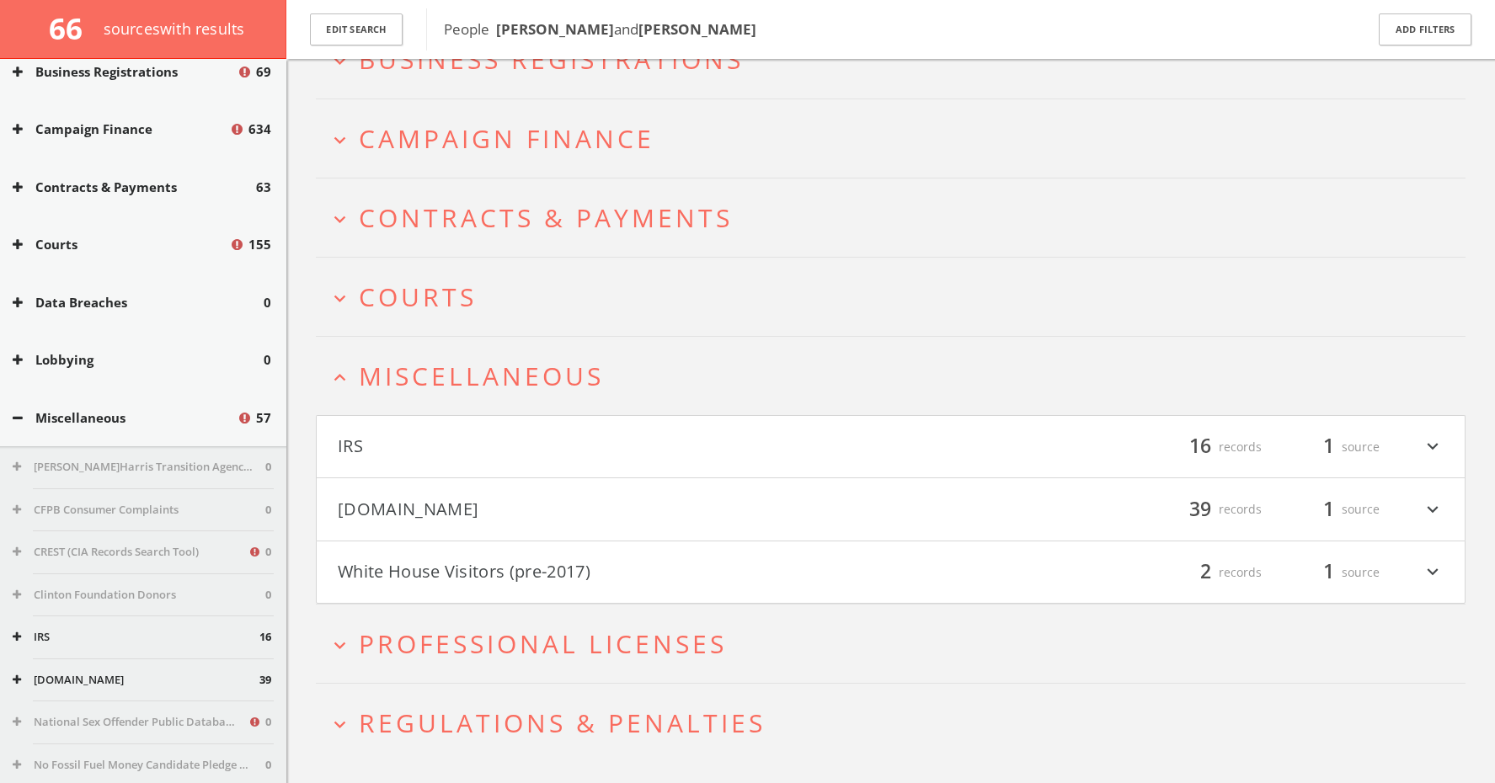
scroll to position [229, 0]
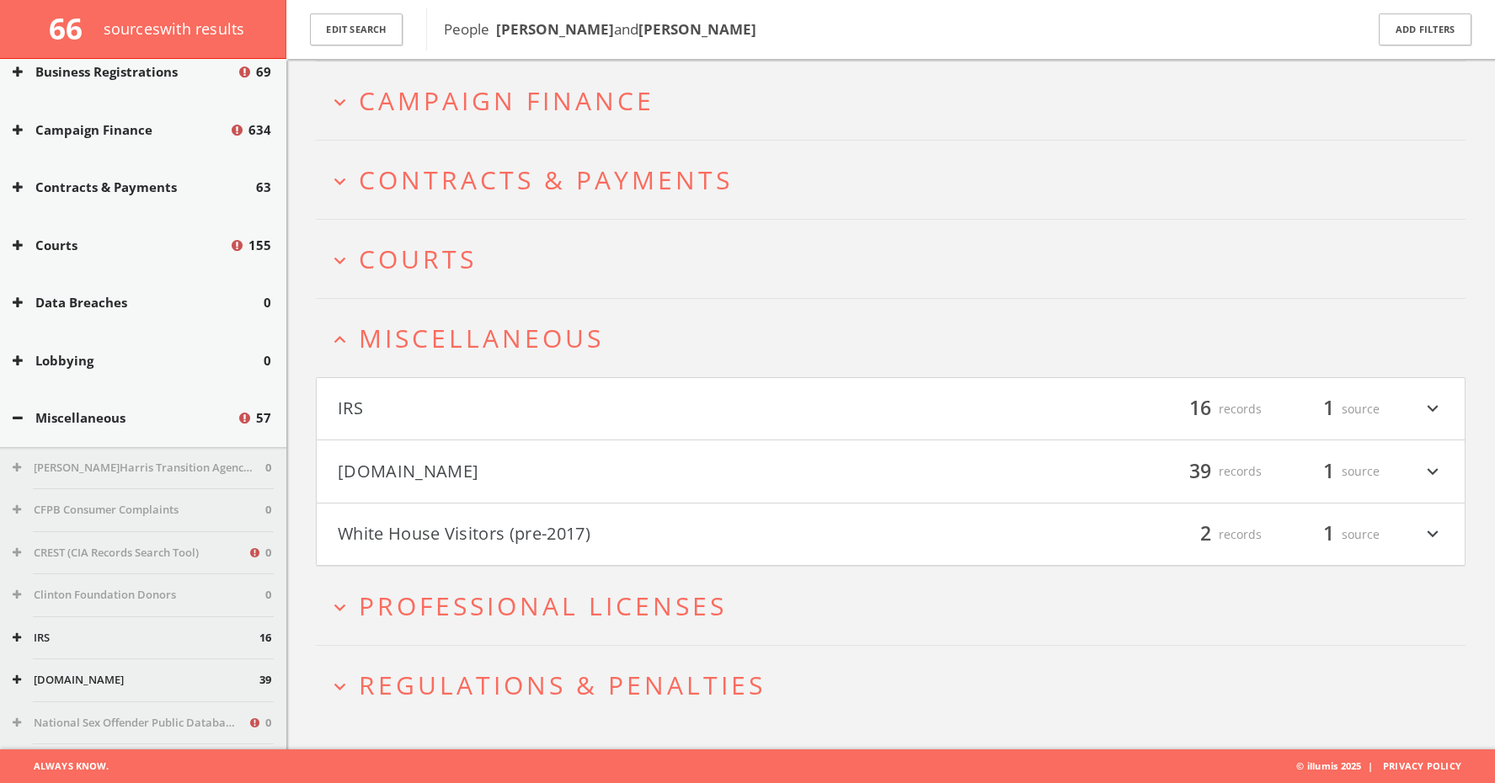
click at [537, 476] on button "Mugshots.com" at bounding box center [614, 471] width 553 height 29
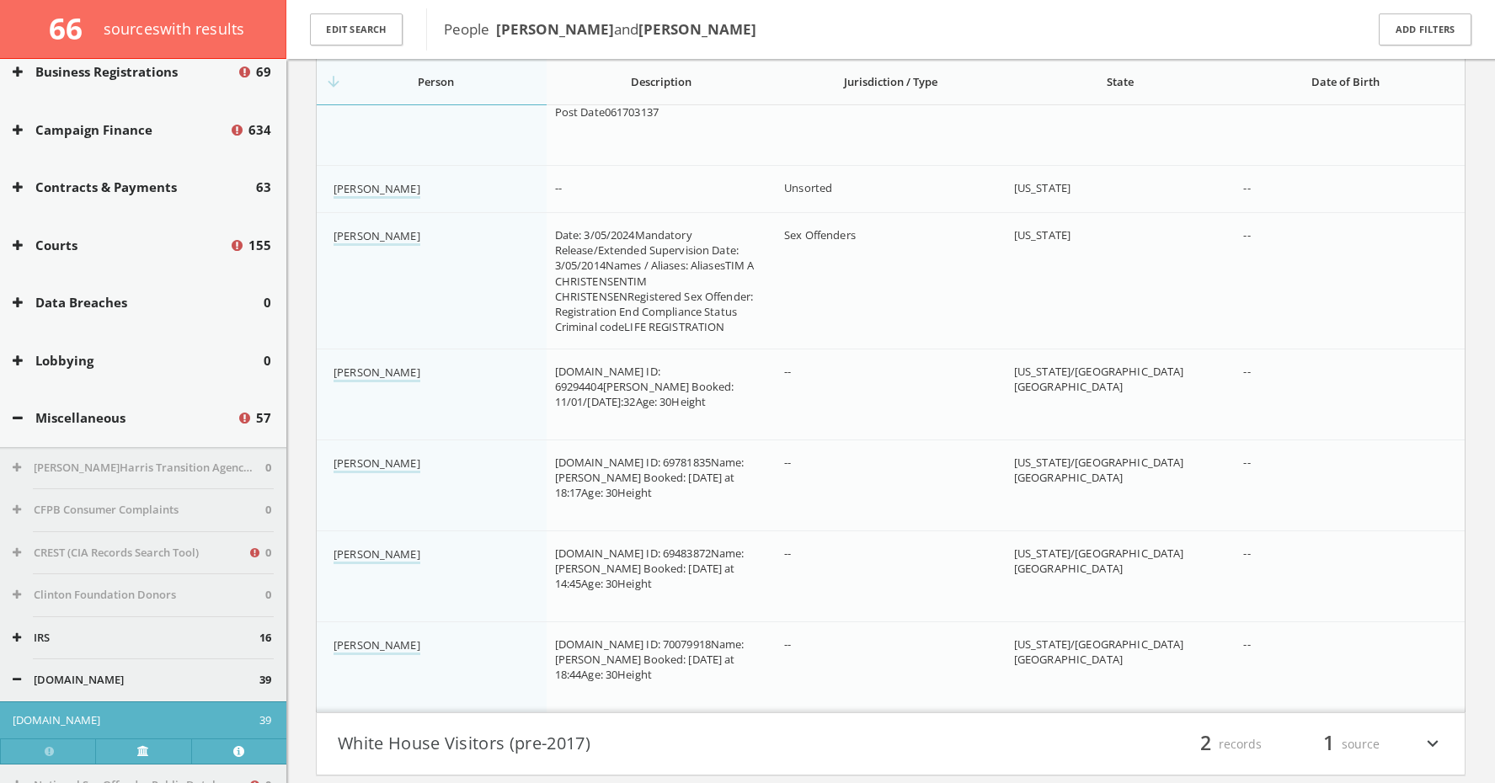
scroll to position [3239, 0]
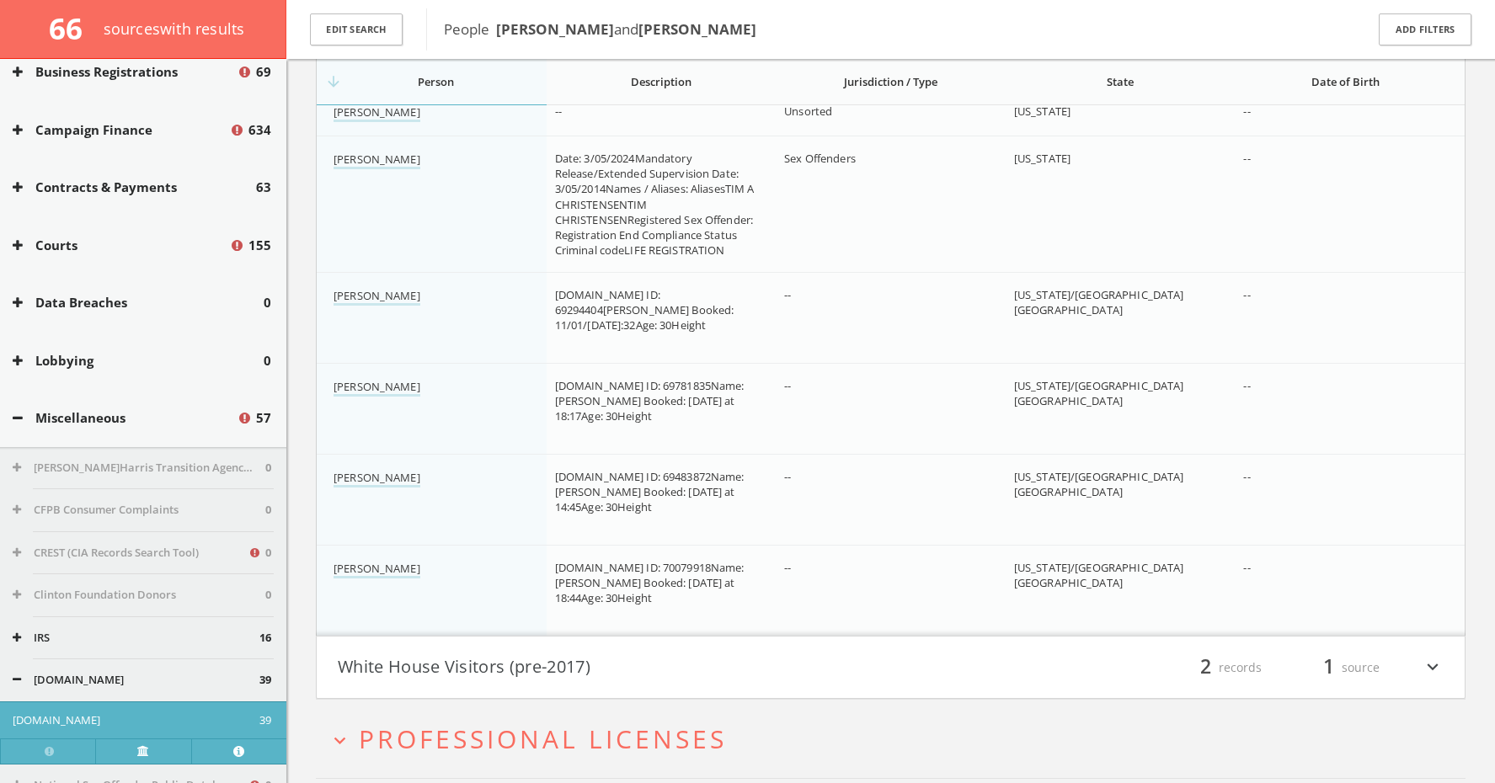
click at [1102, 82] on div "State" at bounding box center [1120, 81] width 213 height 15
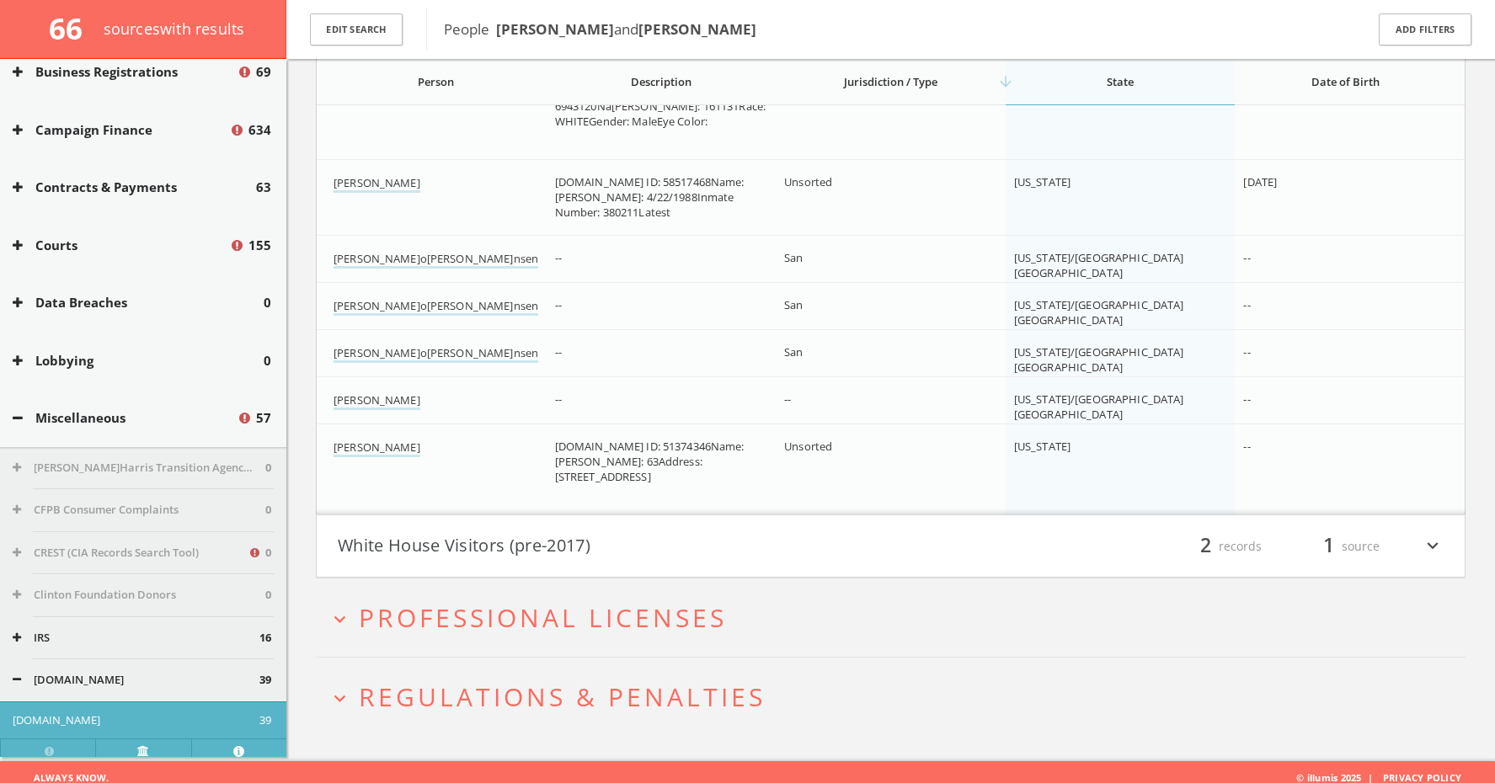
scroll to position [3372, 0]
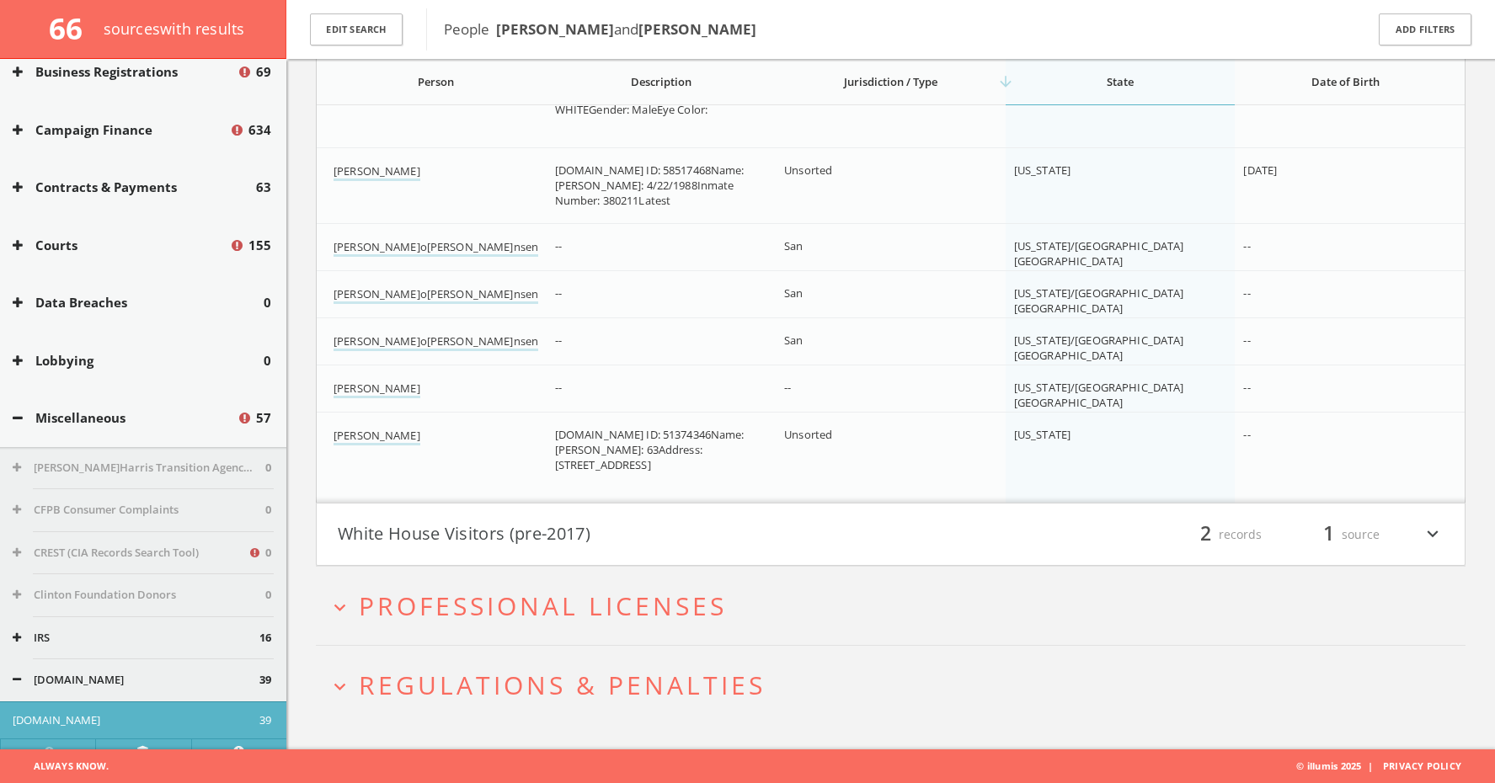
click at [484, 521] on button "White House Visitors (pre-2017)" at bounding box center [614, 535] width 553 height 29
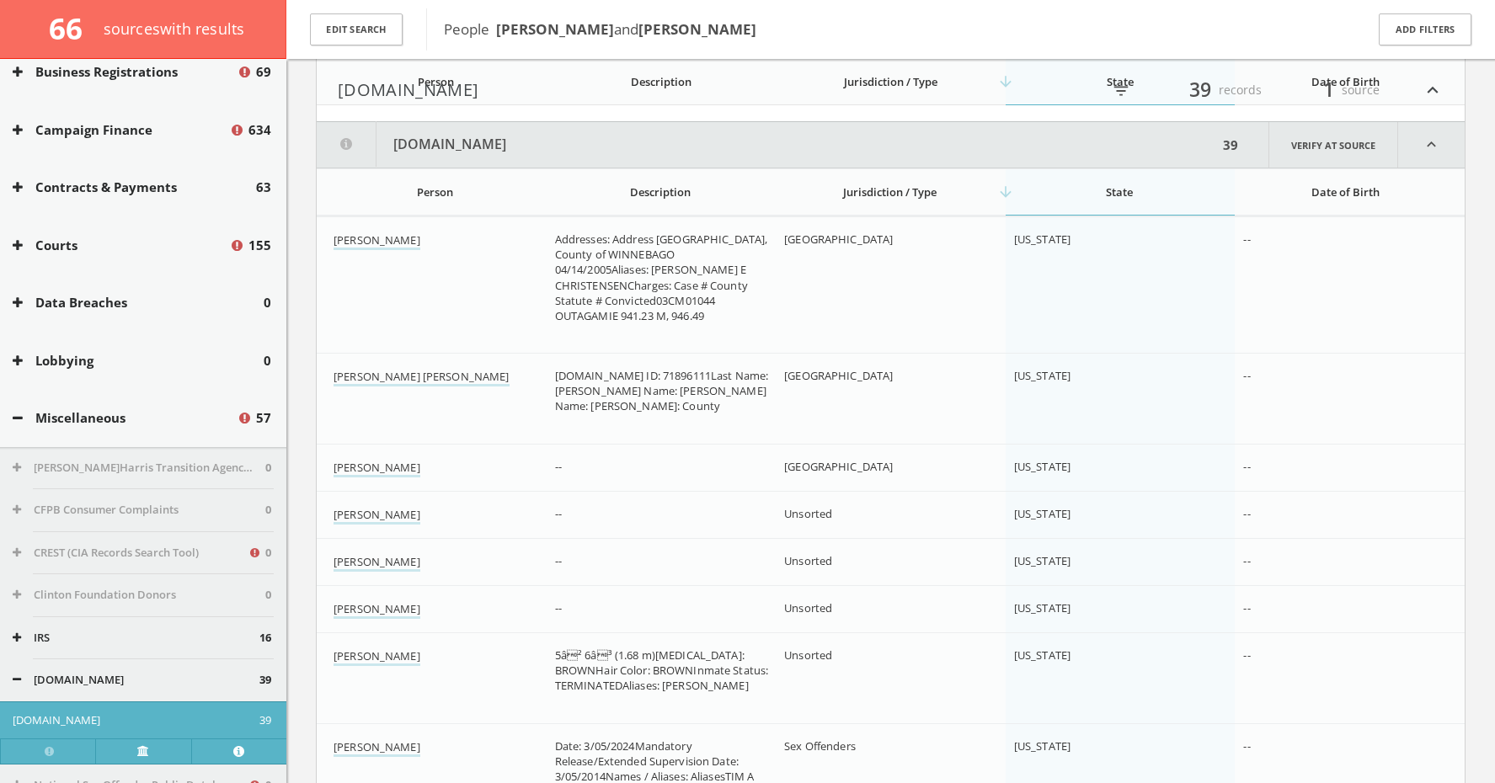
scroll to position [0, 0]
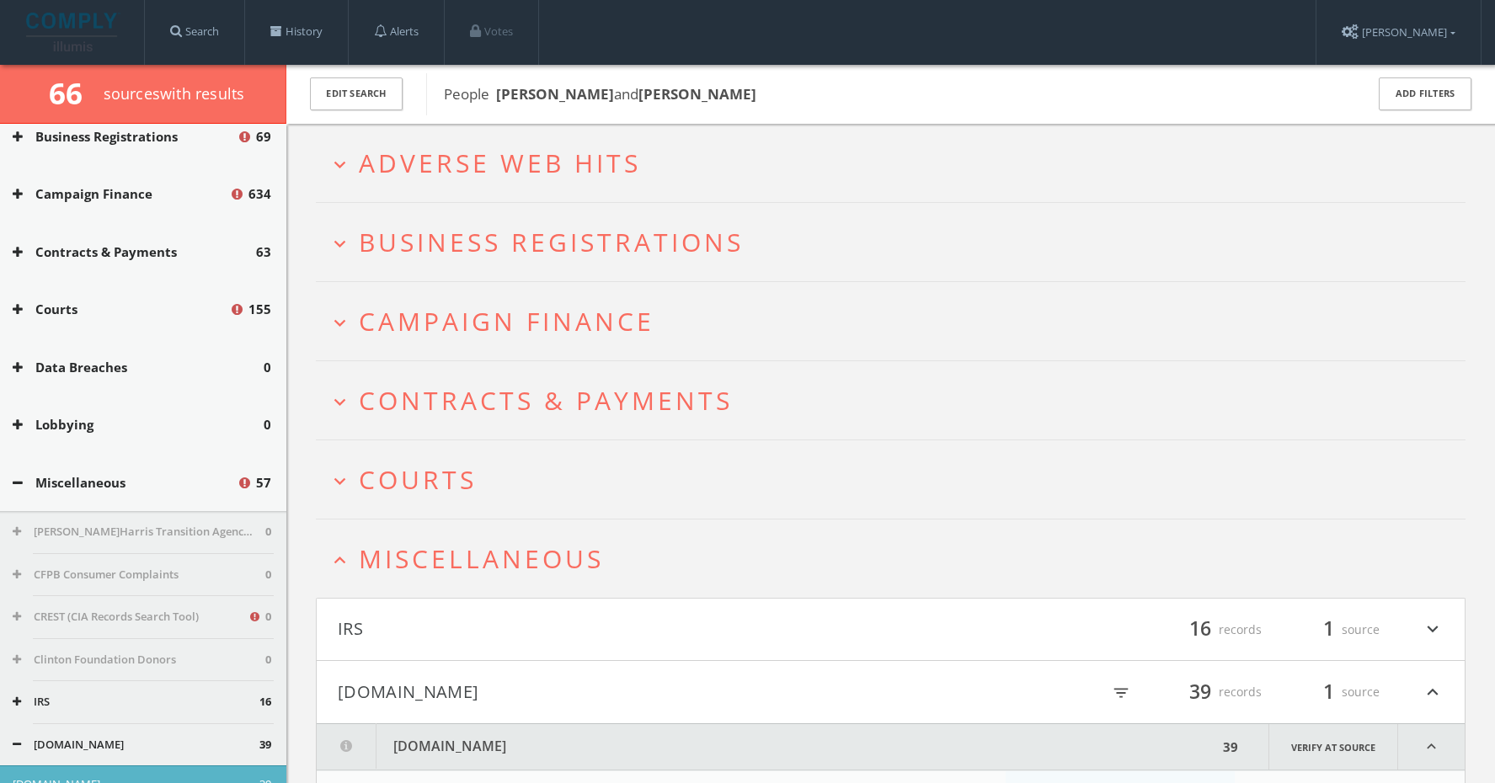
click at [478, 552] on span "Miscellaneous" at bounding box center [481, 559] width 245 height 35
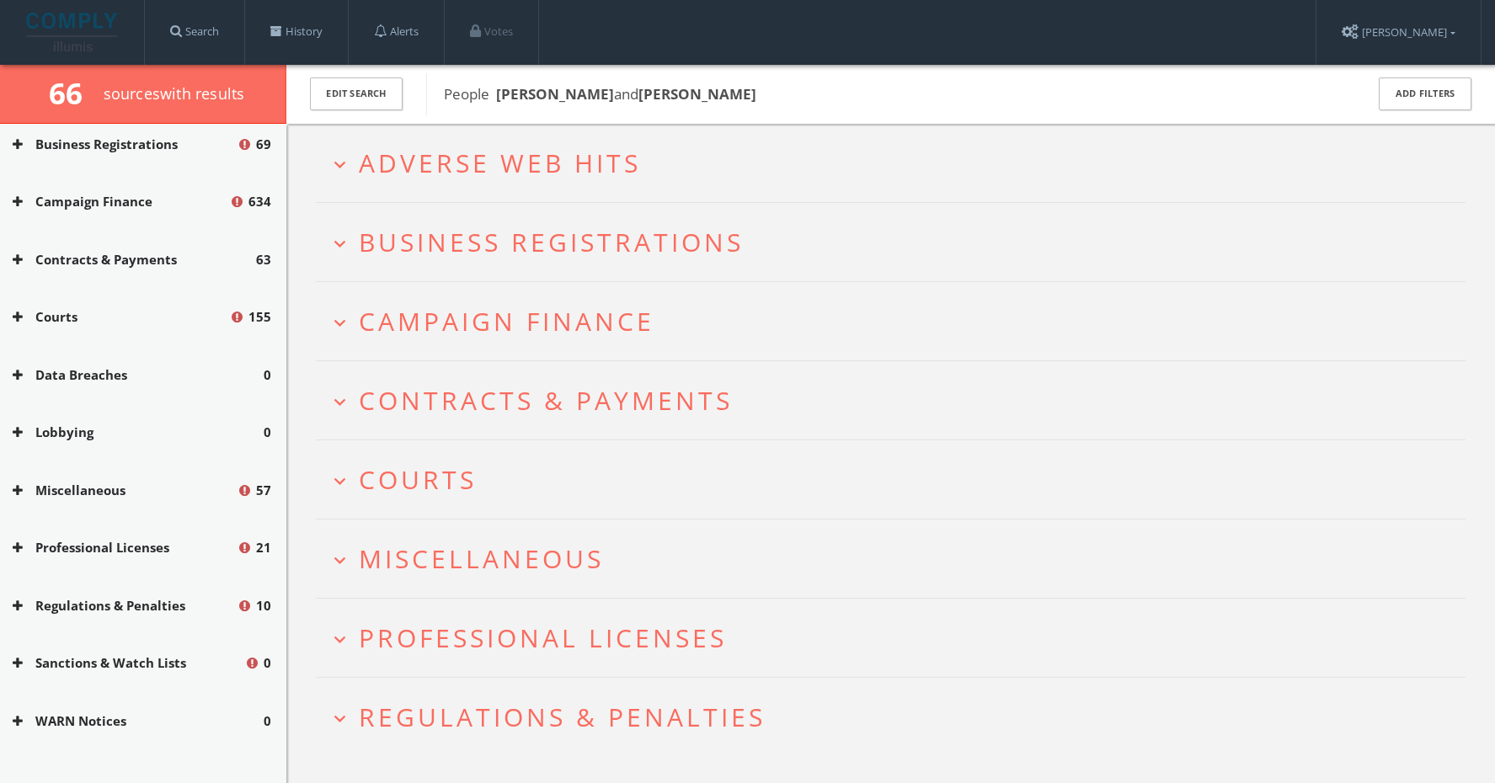
click at [454, 489] on span "Courts" at bounding box center [418, 480] width 118 height 35
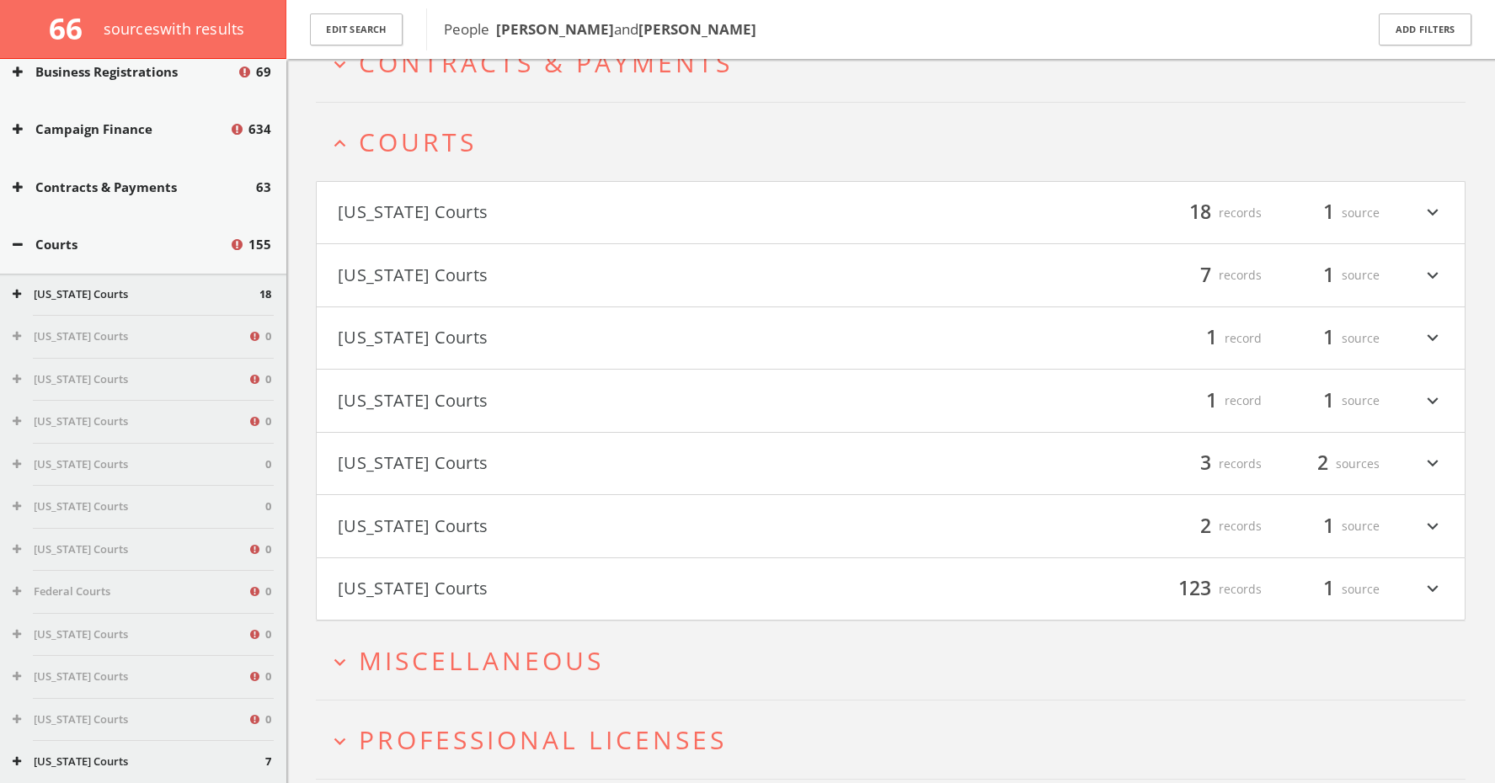
scroll to position [382, 0]
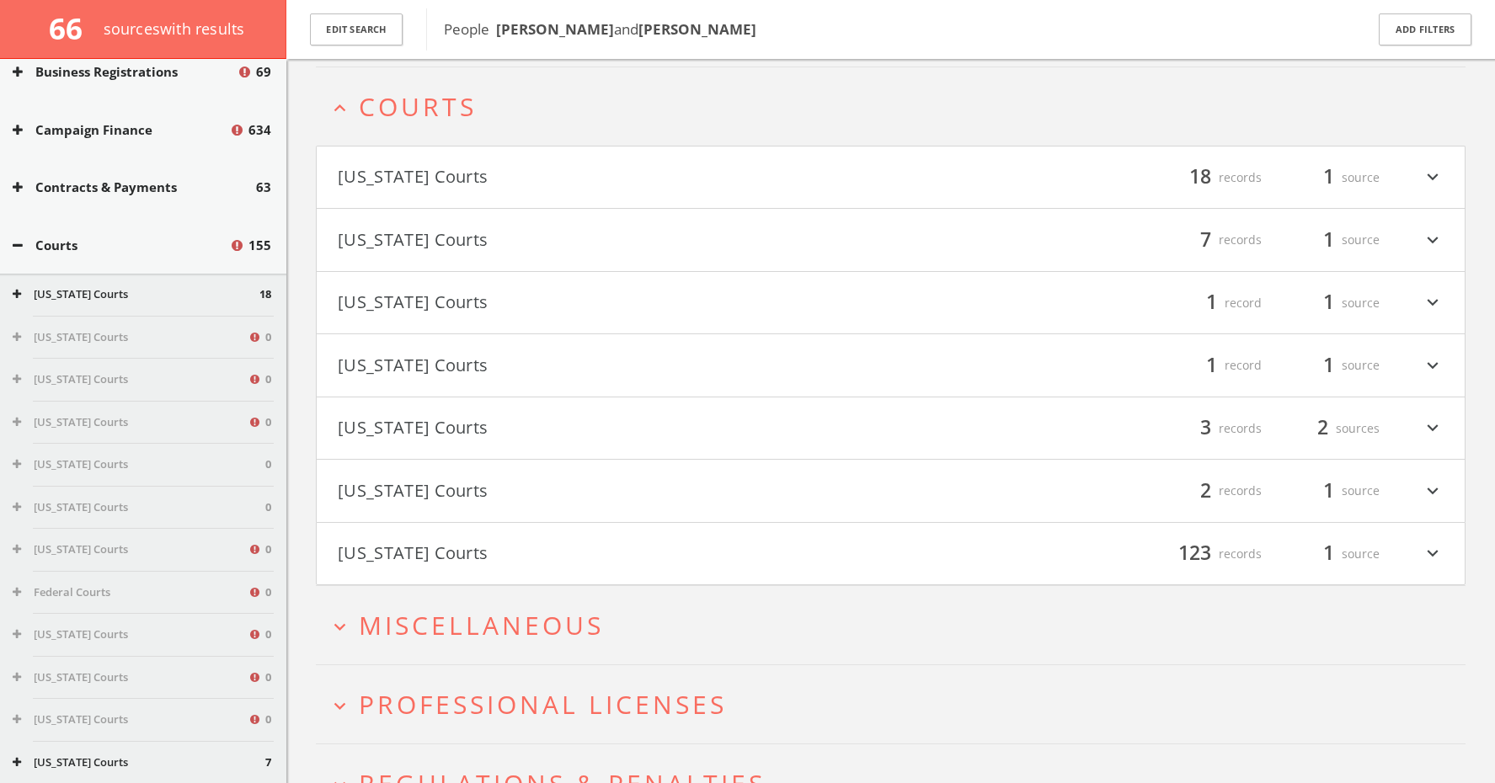
click at [436, 115] on span "Courts" at bounding box center [418, 106] width 118 height 35
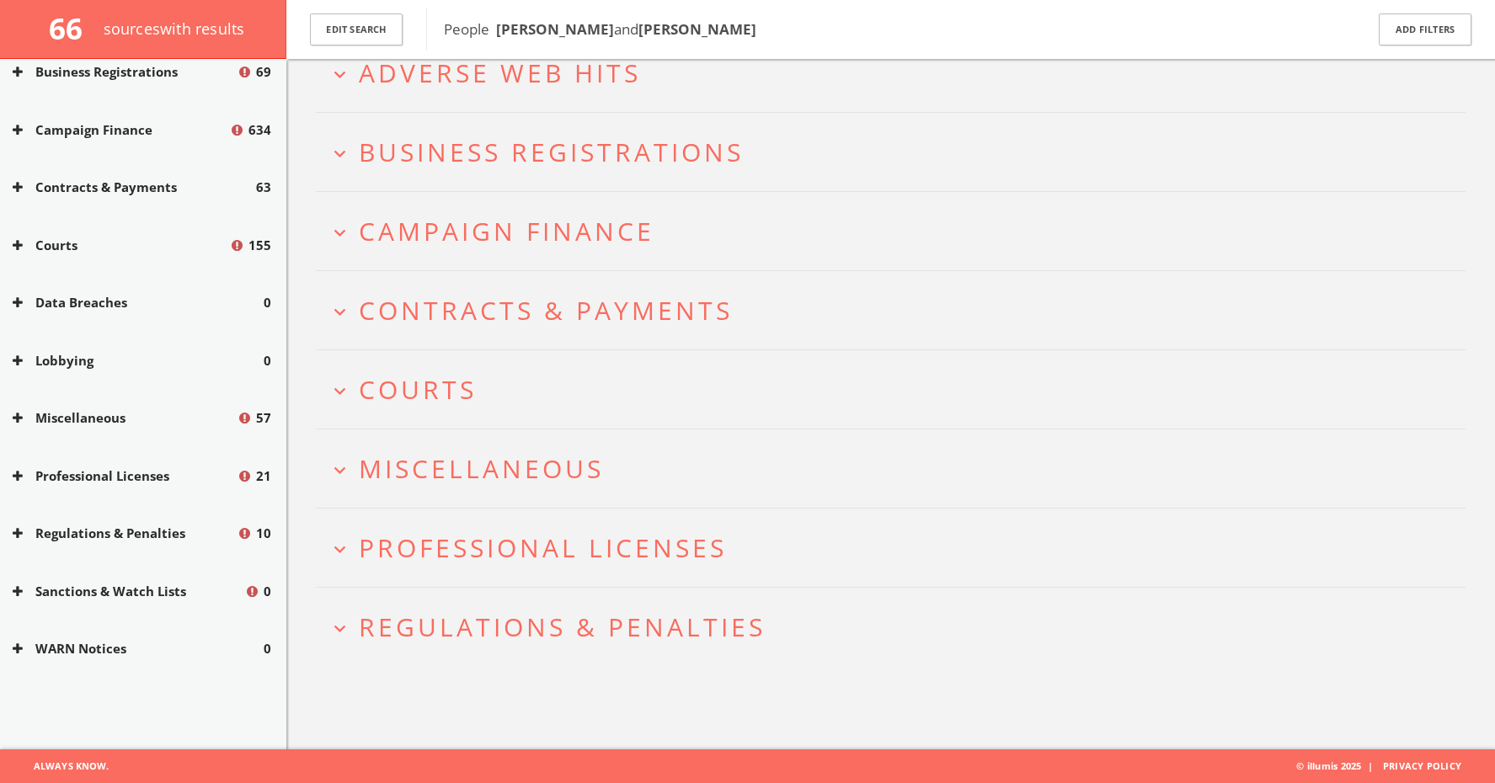
click at [470, 232] on span "Campaign Finance" at bounding box center [507, 231] width 296 height 35
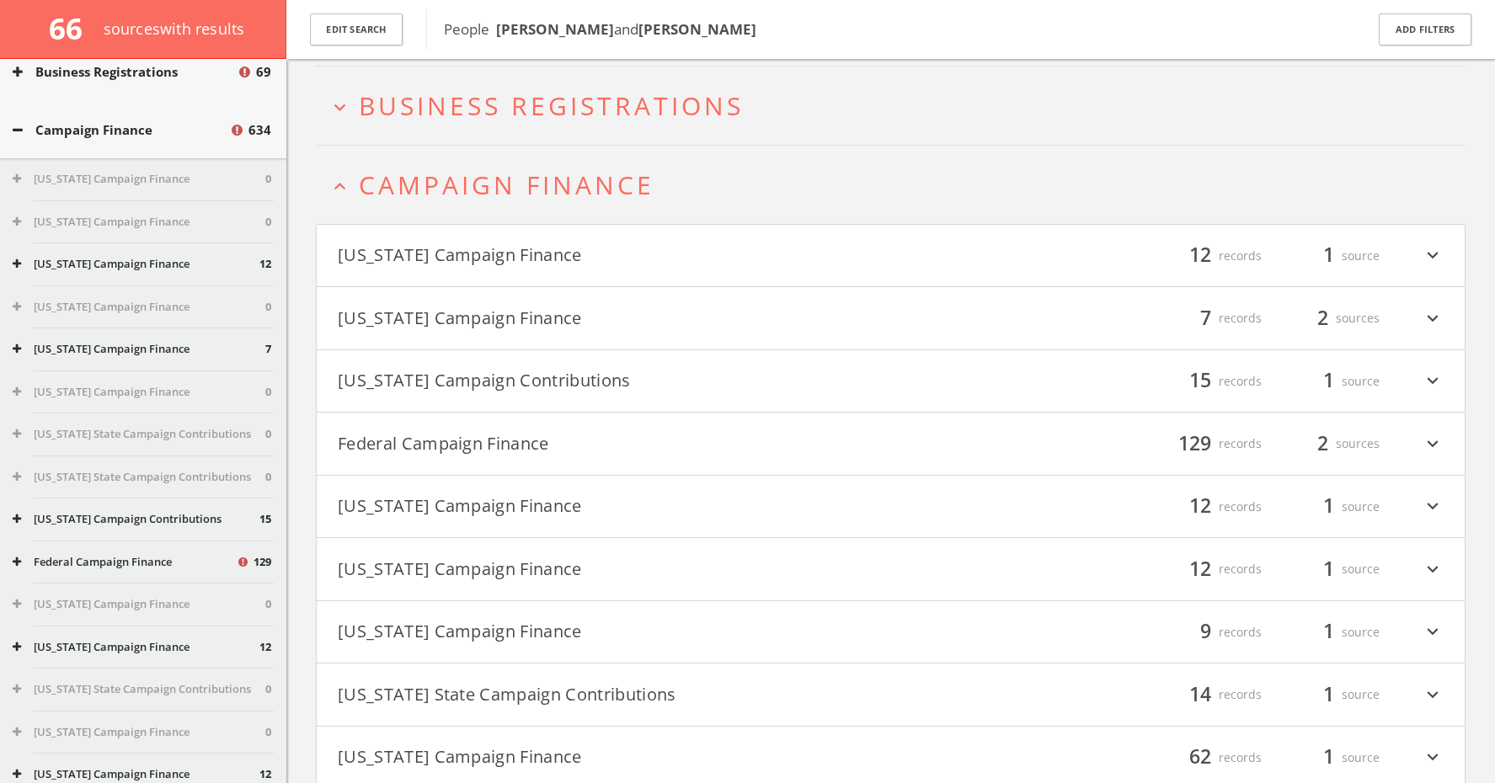
click at [523, 152] on h2 "expand_less Campaign Finance" at bounding box center [891, 185] width 1150 height 78
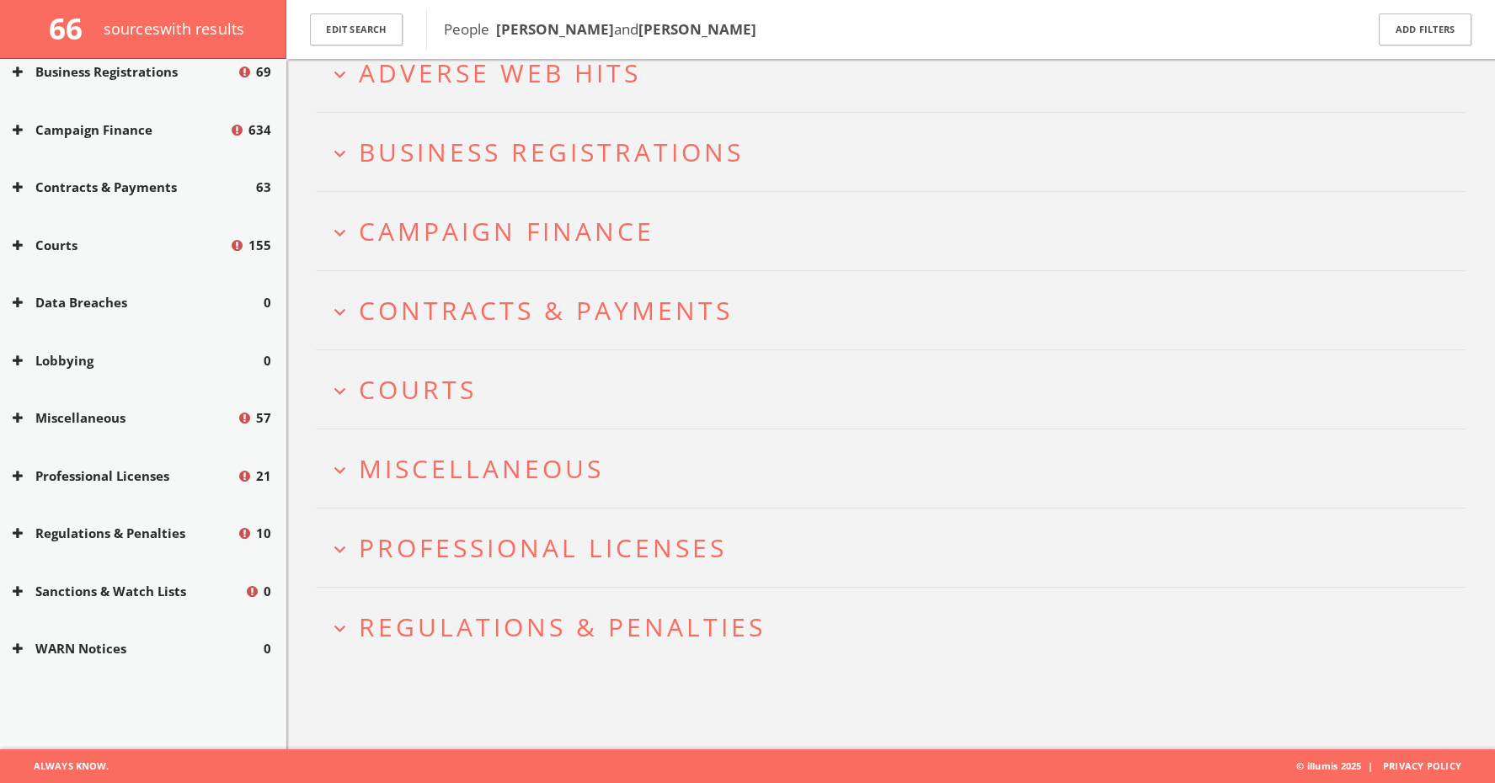
click at [510, 294] on span "Contracts & Payments" at bounding box center [546, 310] width 374 height 35
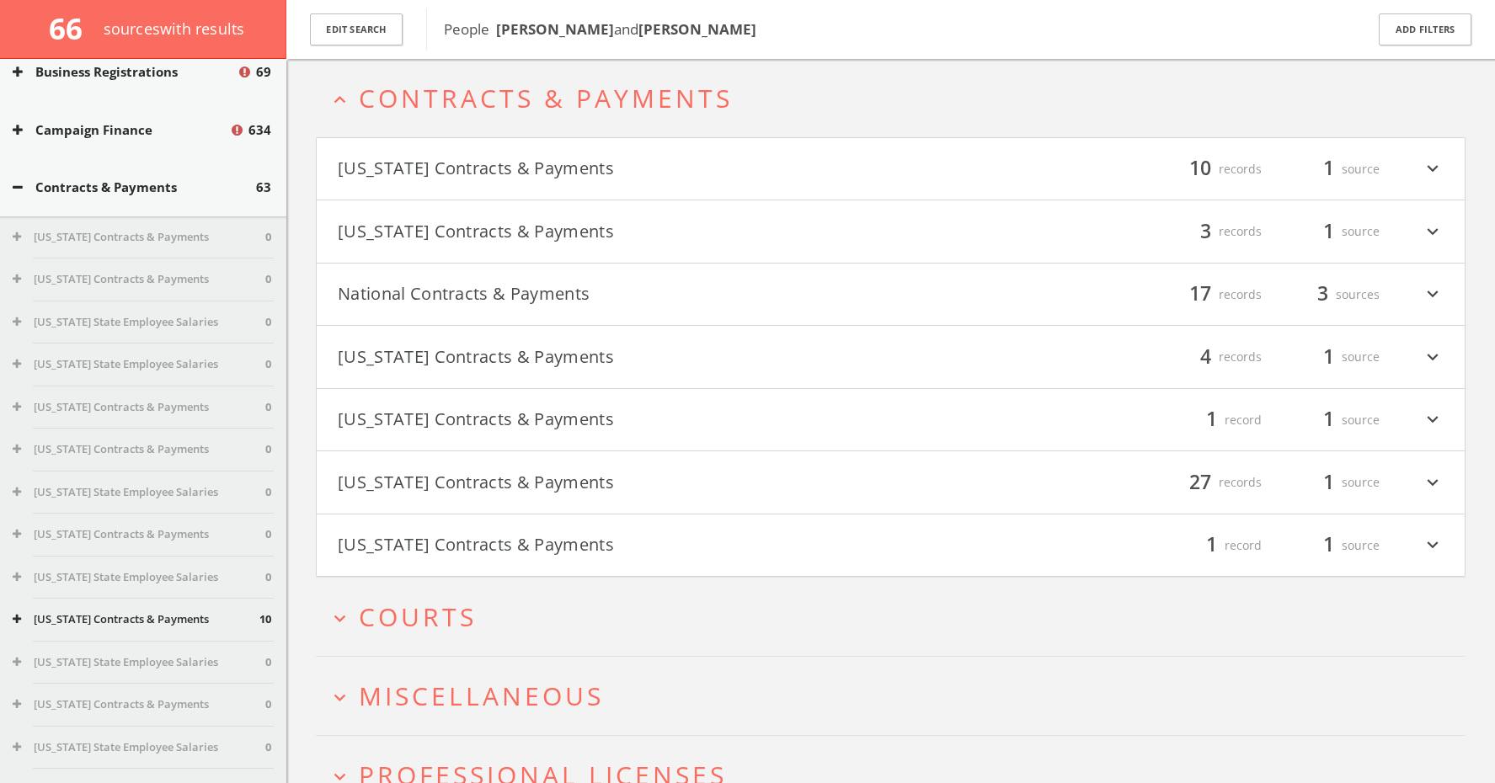
click at [603, 104] on span "Contracts & Payments" at bounding box center [546, 98] width 374 height 35
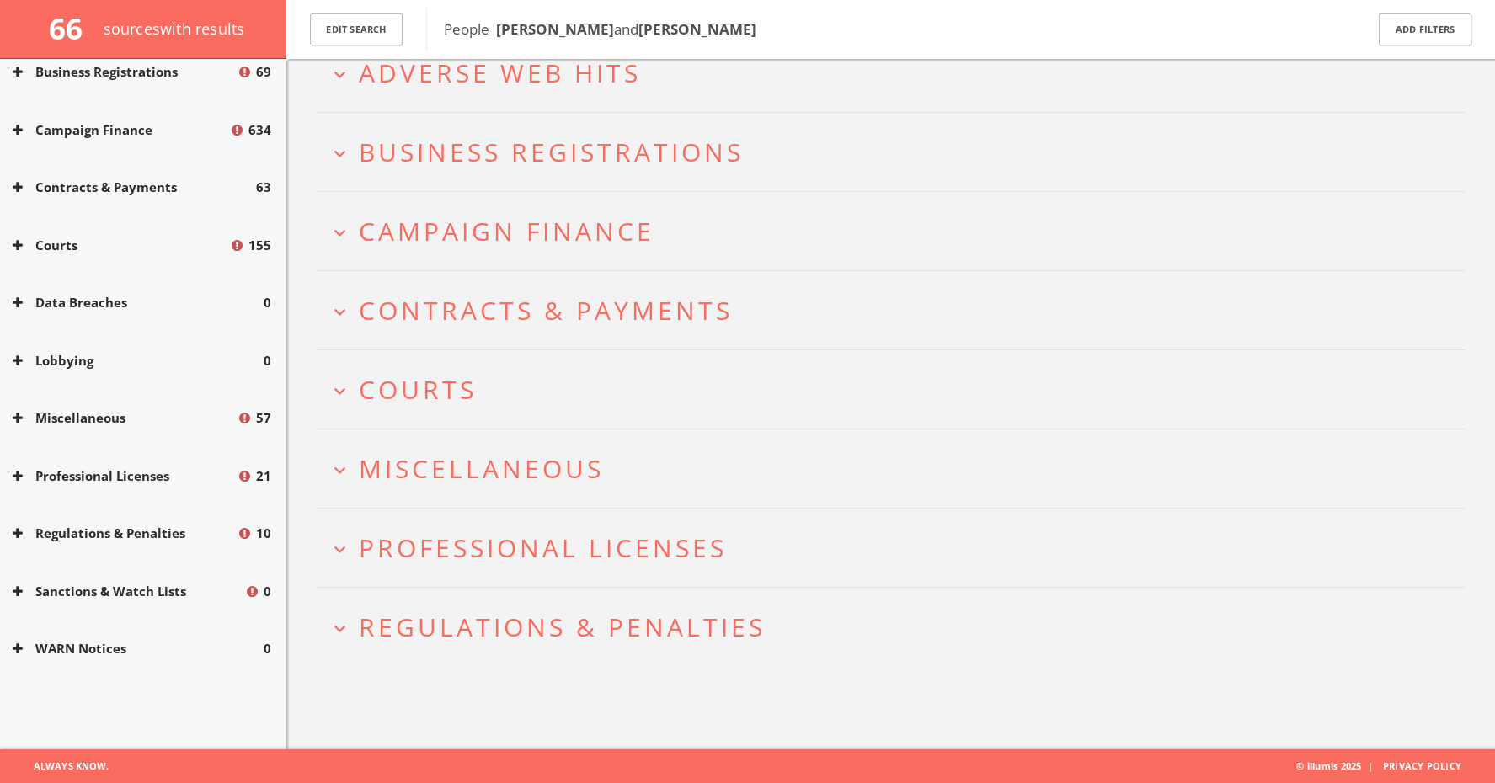
click at [549, 235] on span "Campaign Finance" at bounding box center [507, 231] width 296 height 35
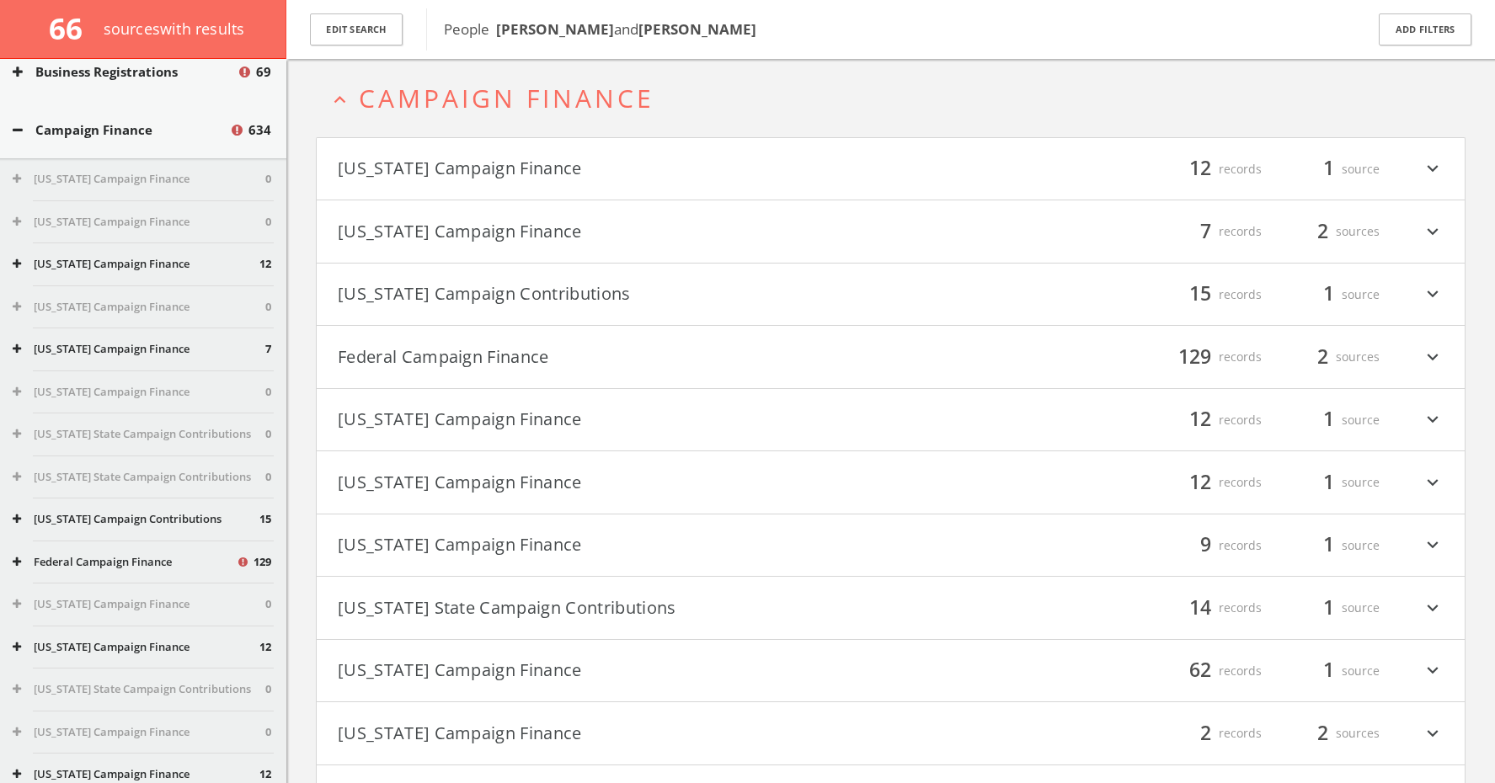
click at [540, 350] on button "Federal Campaign Finance" at bounding box center [614, 357] width 553 height 29
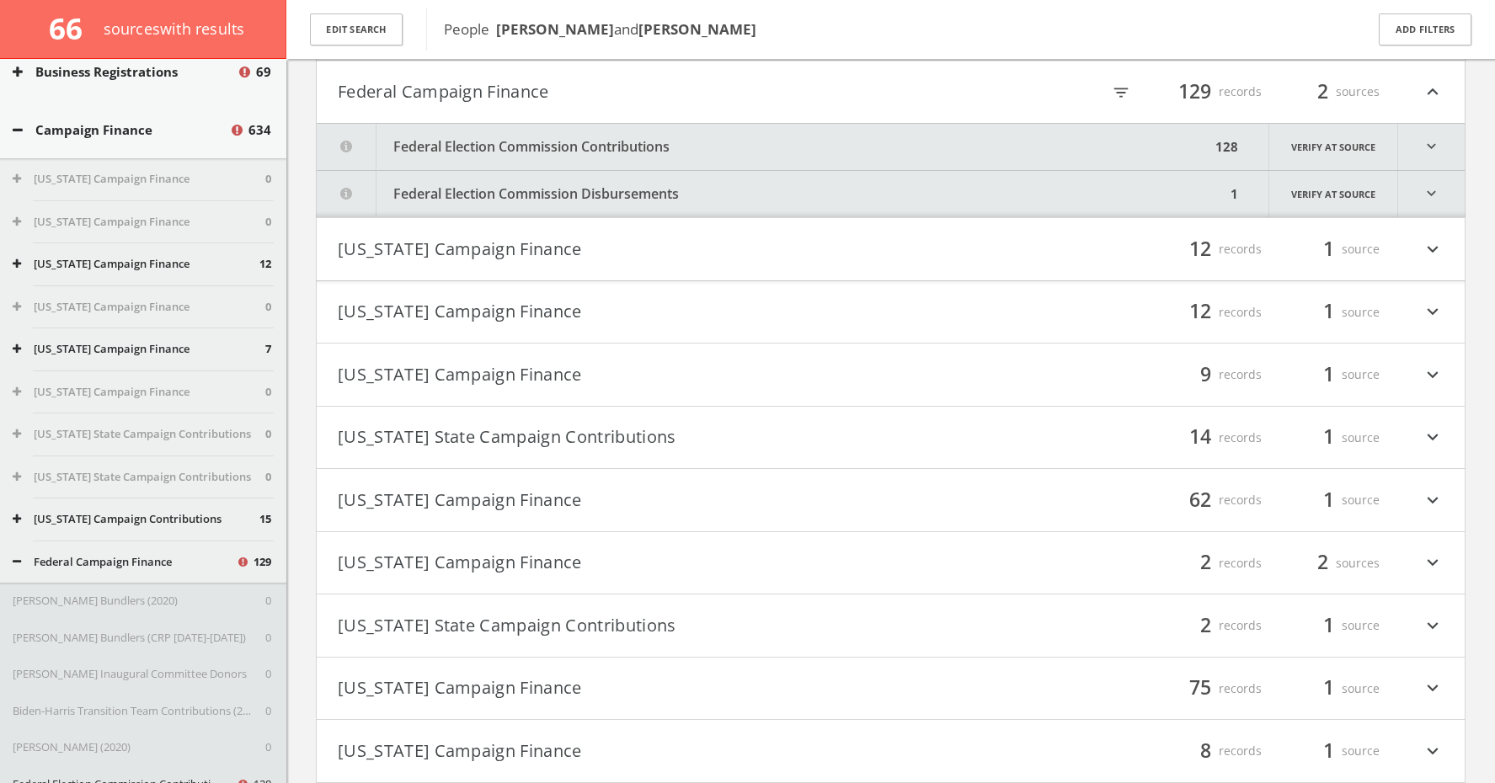
scroll to position [498, 0]
click at [660, 150] on button "Federal Election Commission Contributions" at bounding box center [764, 146] width 894 height 46
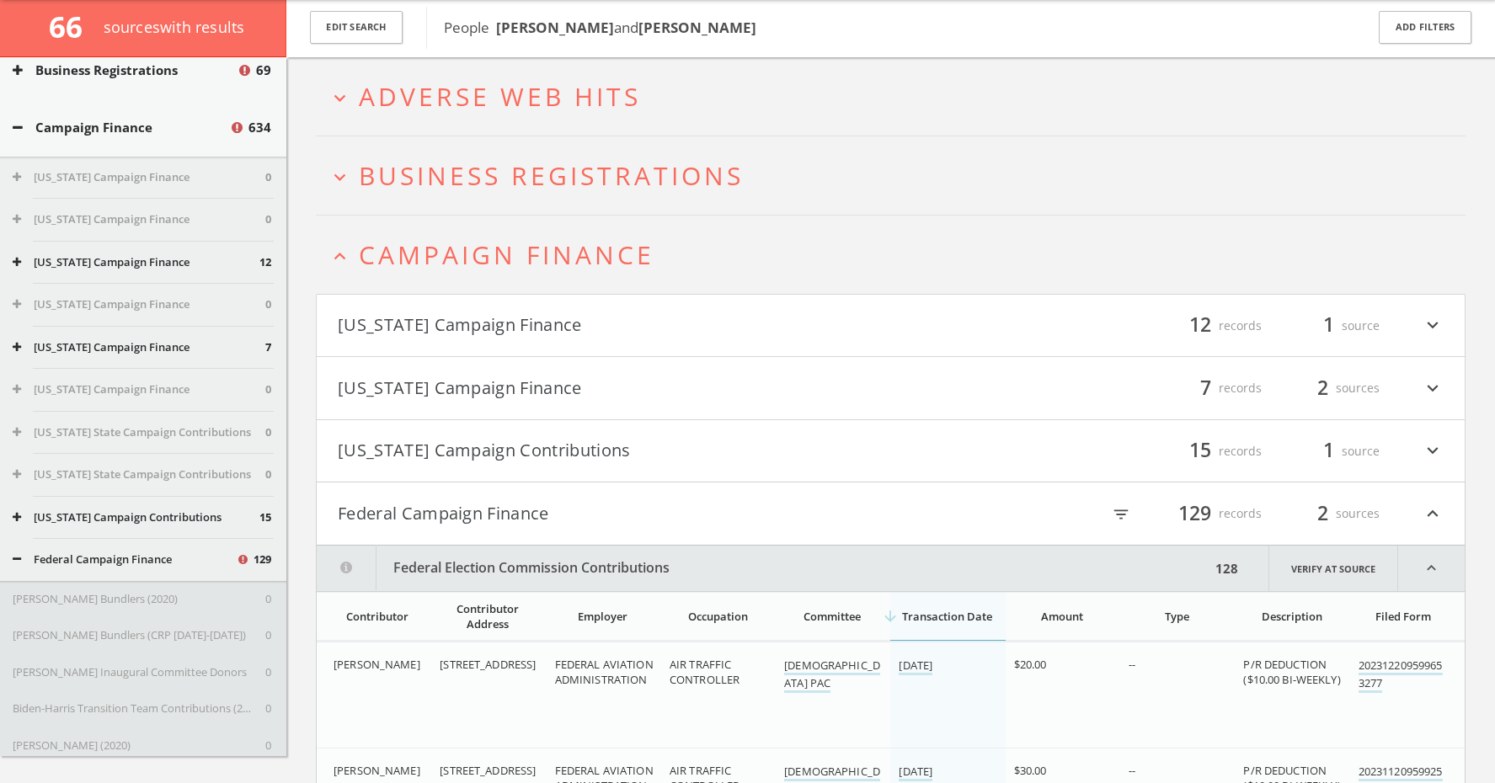
scroll to position [0, 0]
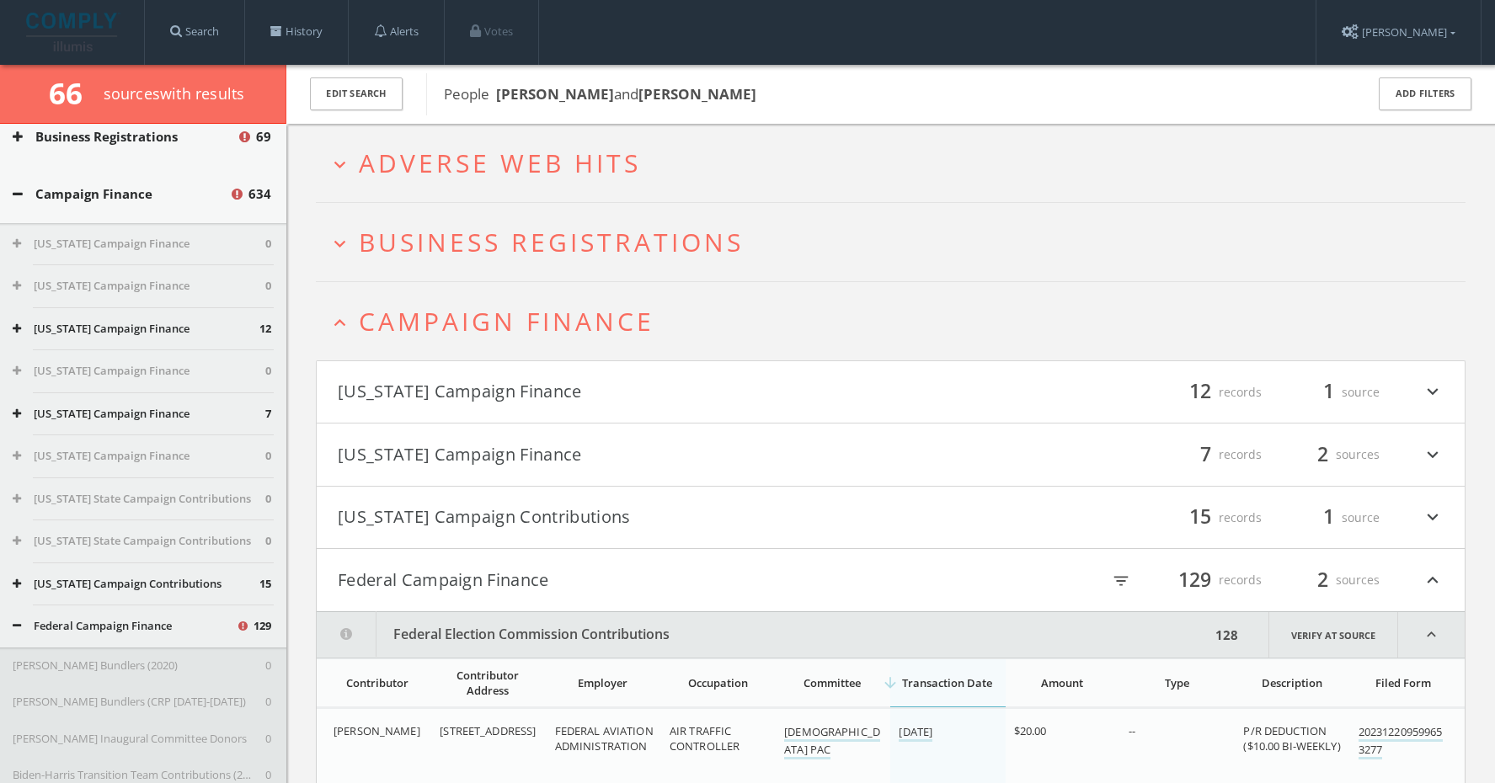
click at [447, 575] on button "Federal Campaign Finance" at bounding box center [614, 580] width 553 height 29
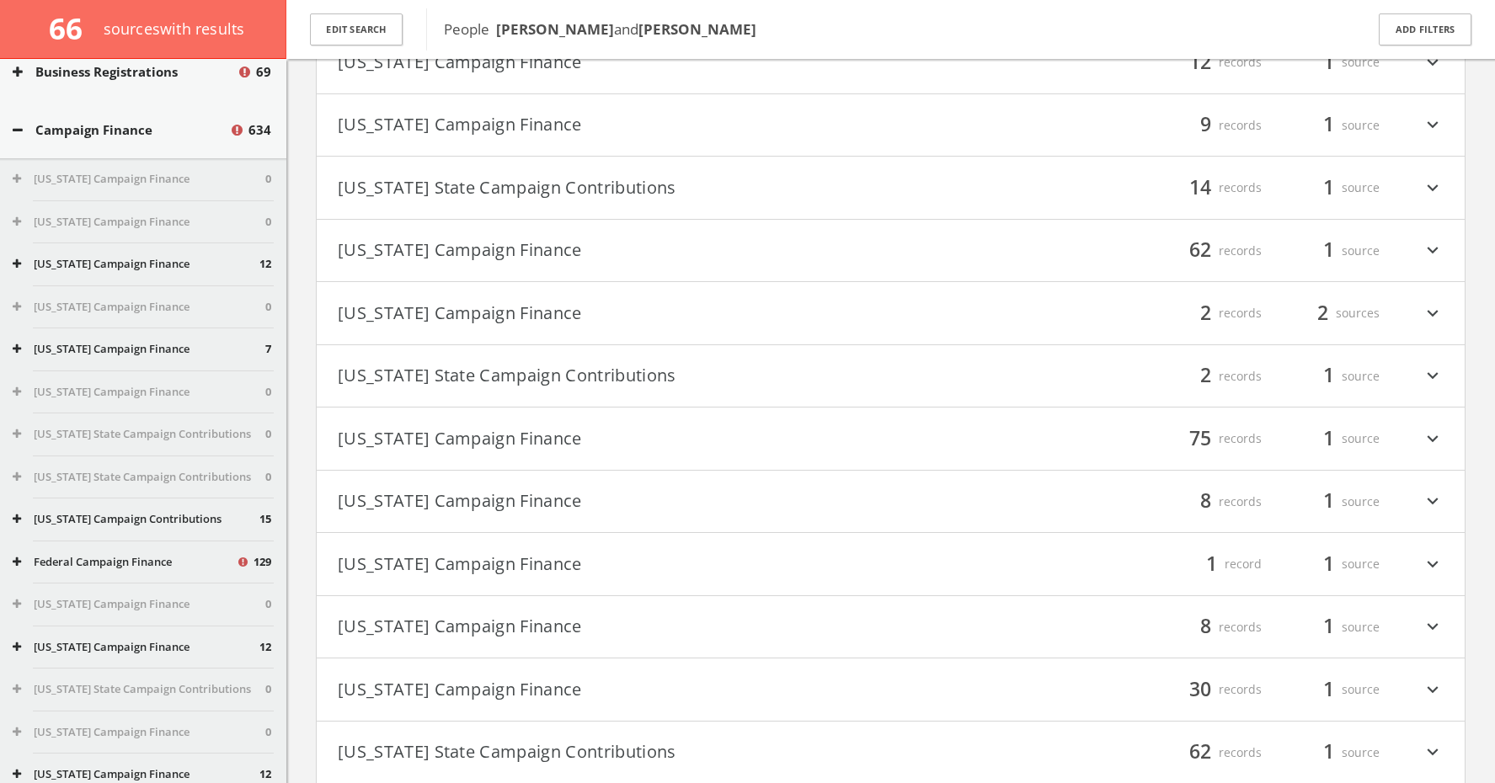
click at [462, 684] on button "[US_STATE] Campaign Finance" at bounding box center [614, 690] width 553 height 29
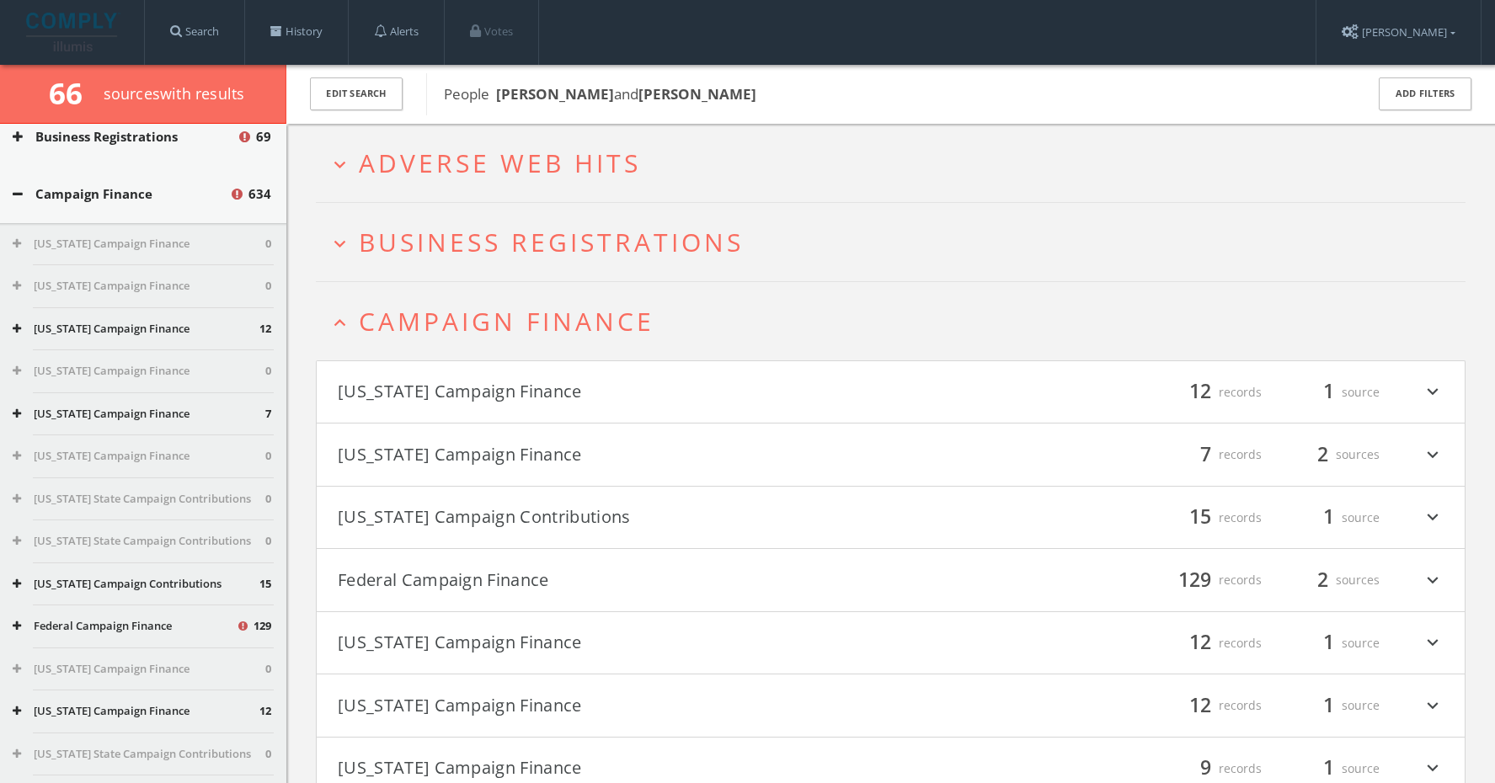
click at [587, 302] on h2 "expand_less Campaign Finance" at bounding box center [891, 321] width 1150 height 78
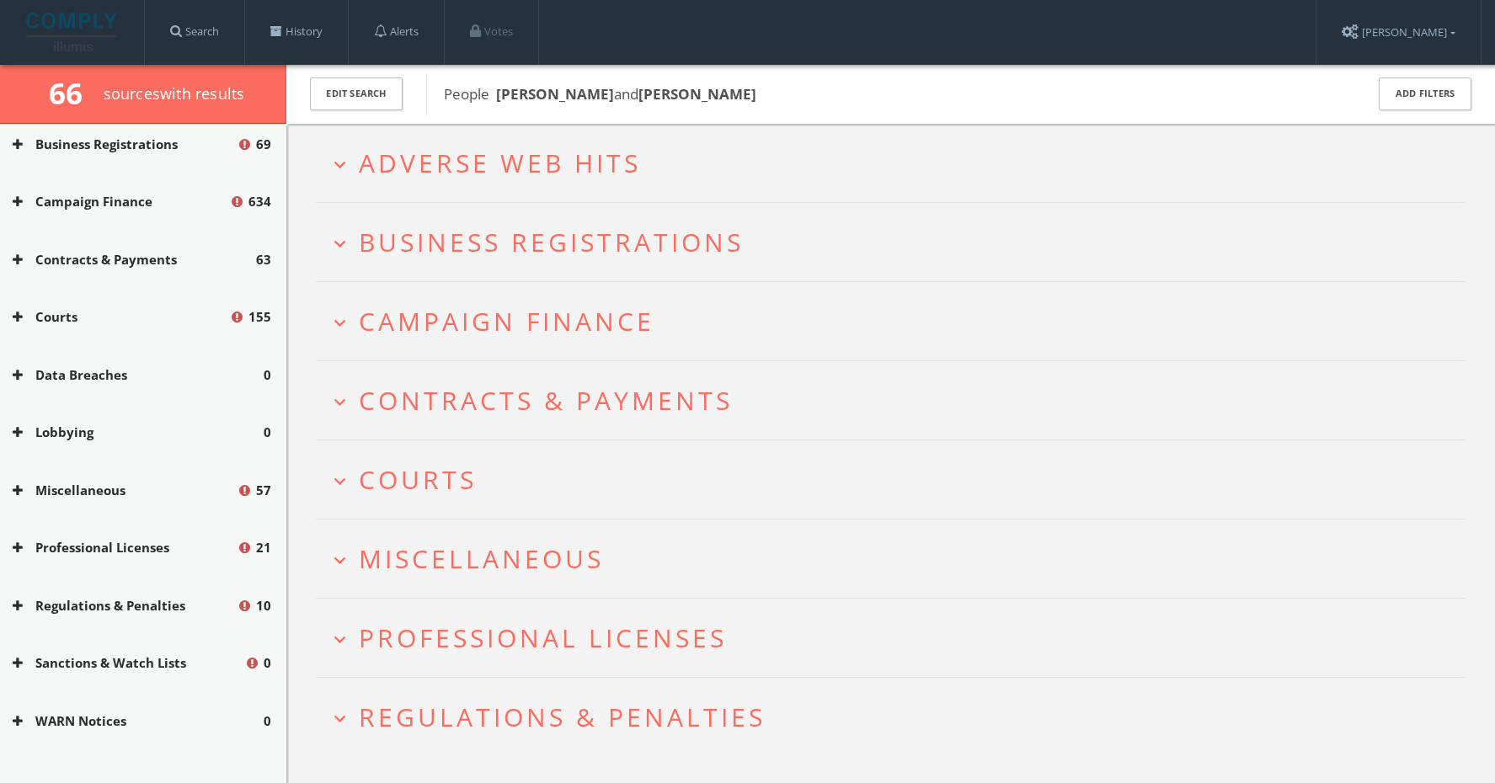
scroll to position [231, 0]
click at [573, 152] on span "Adverse Web Hits" at bounding box center [500, 163] width 282 height 35
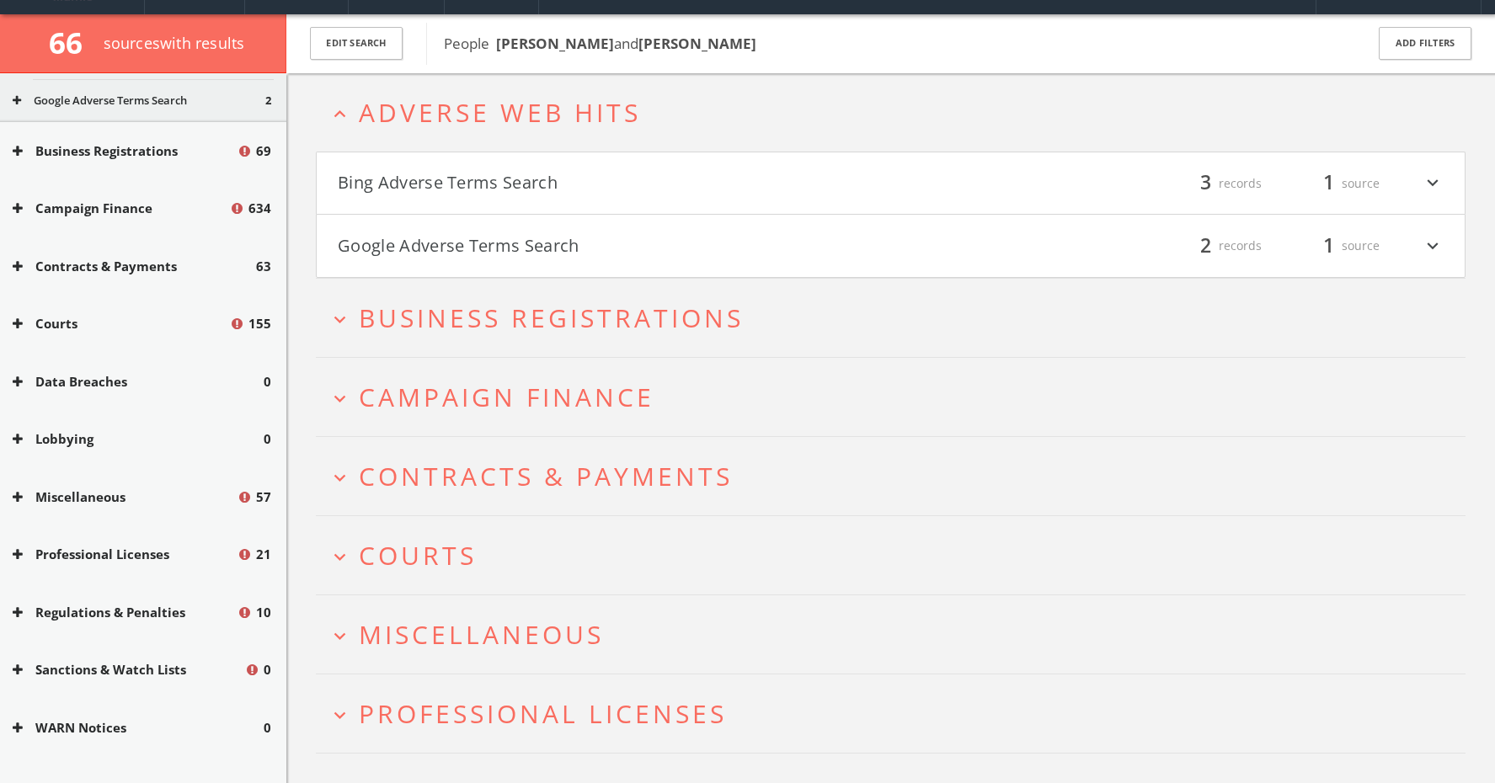
scroll to position [0, 0]
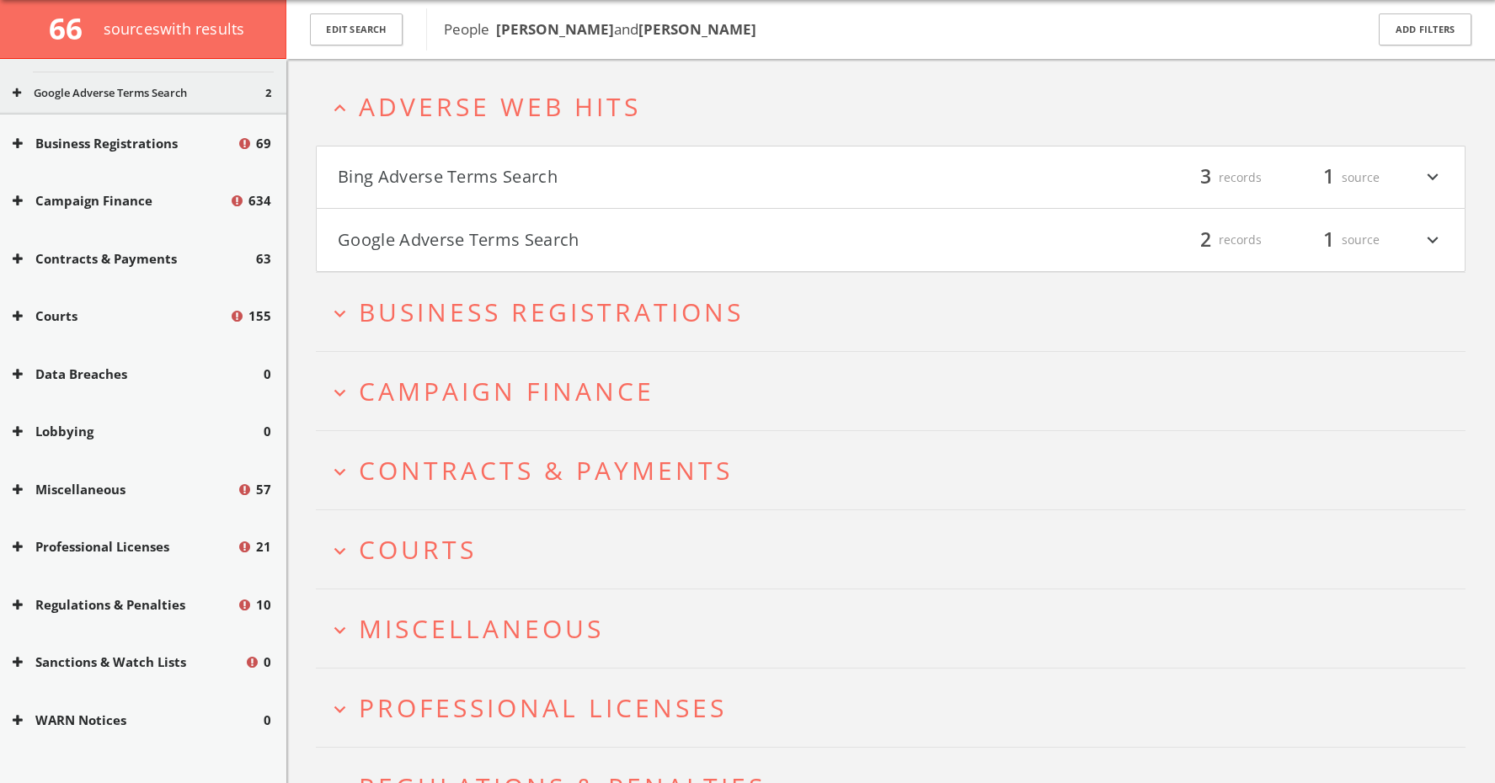
click at [568, 156] on h4 "Bing Adverse Terms Search filter_list 3 records 1 source expand_more" at bounding box center [891, 178] width 1148 height 62
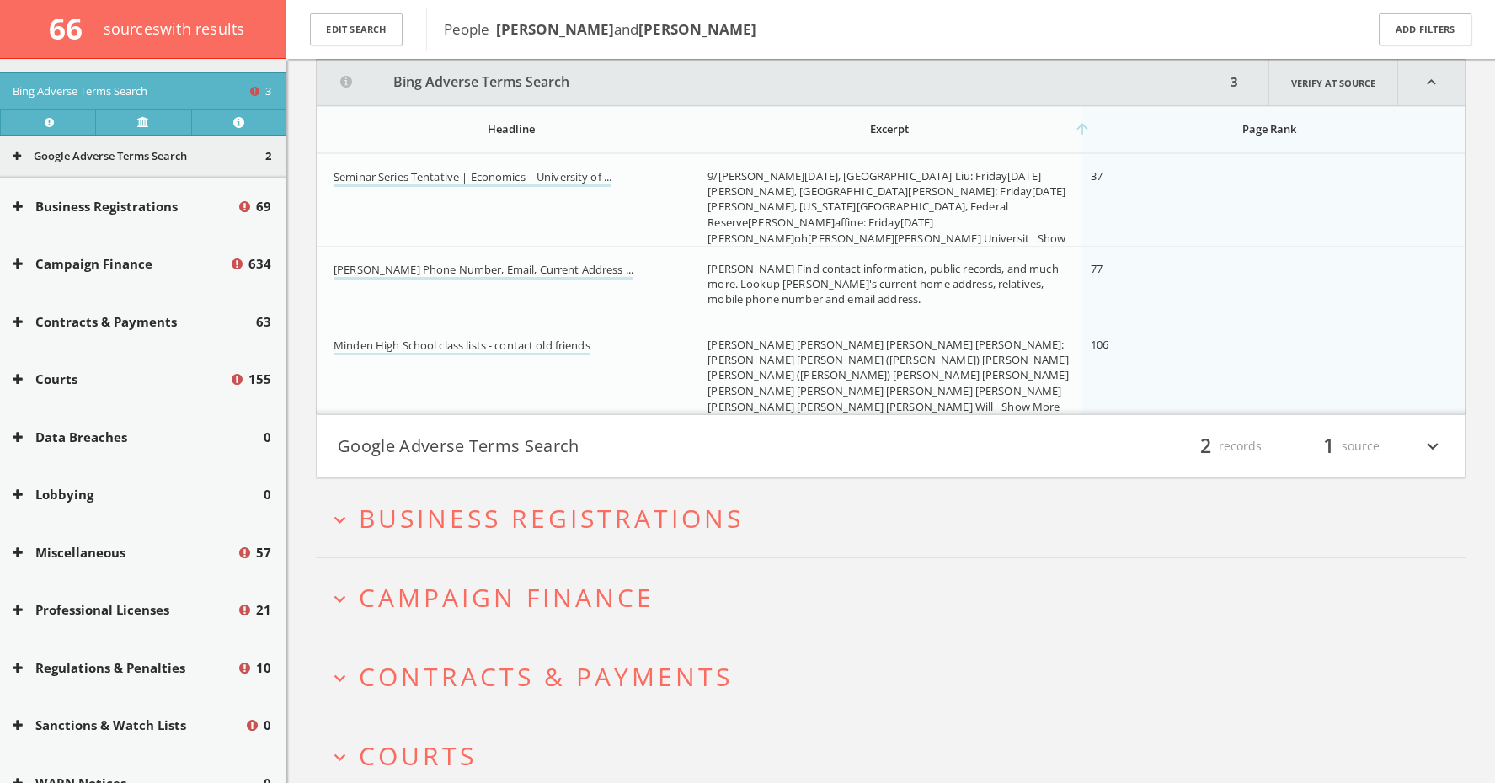
click at [513, 435] on button "Google Adverse Terms Search" at bounding box center [614, 446] width 553 height 29
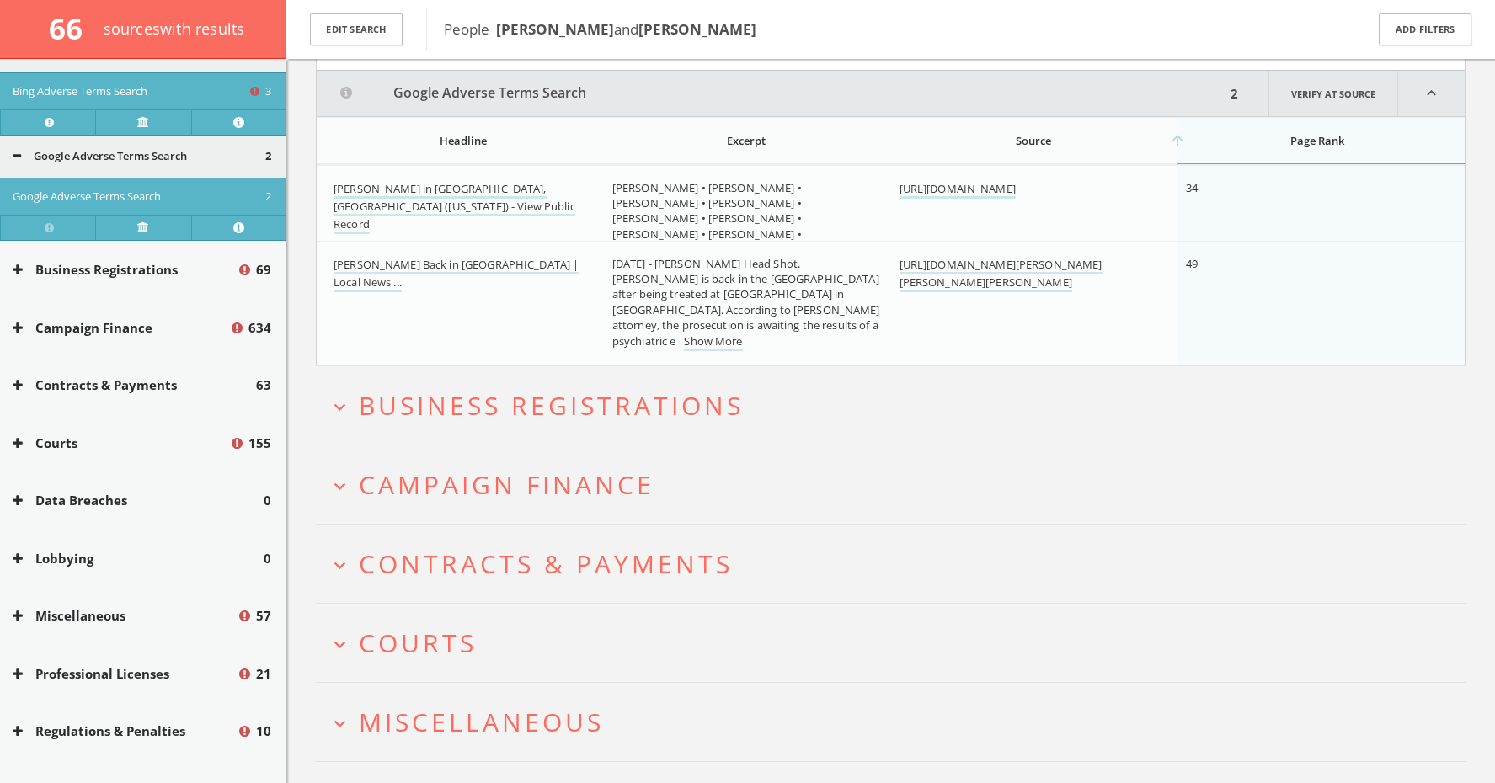
scroll to position [634, 0]
